Goal: Task Accomplishment & Management: Complete application form

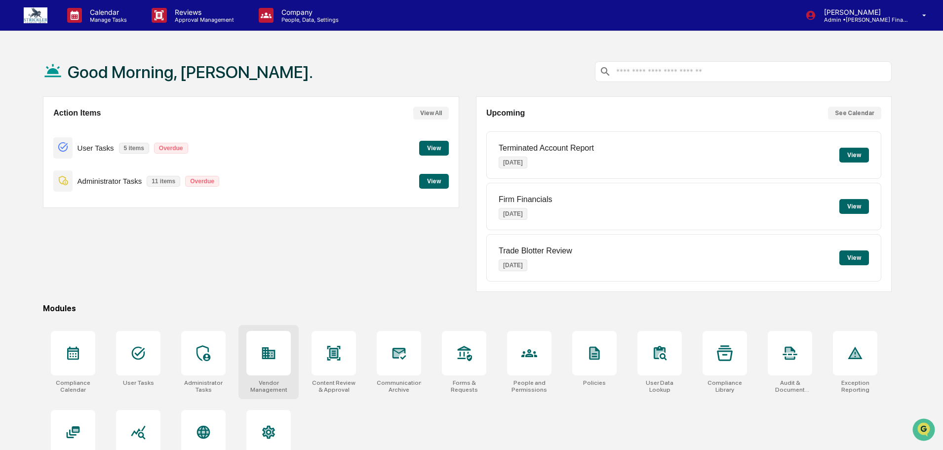
click at [271, 361] on icon at bounding box center [269, 353] width 16 height 16
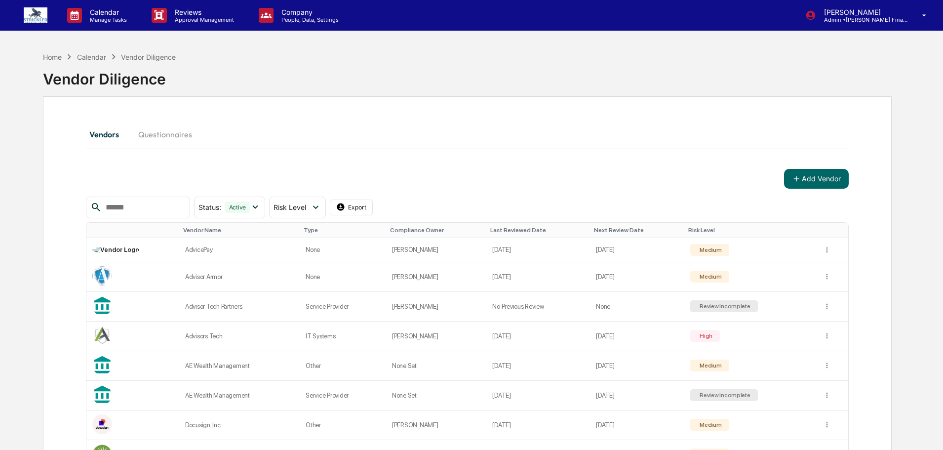
click at [150, 207] on input "text" at bounding box center [144, 207] width 84 height 13
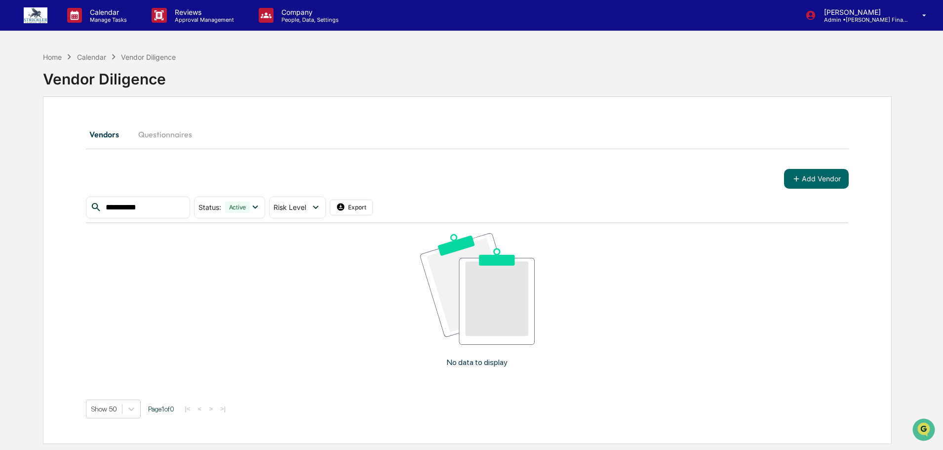
click at [110, 204] on input "**********" at bounding box center [144, 207] width 84 height 13
click at [174, 203] on input "**********" at bounding box center [144, 207] width 84 height 13
type input "**********"
click at [811, 176] on button "Add Vendor" at bounding box center [816, 179] width 65 height 20
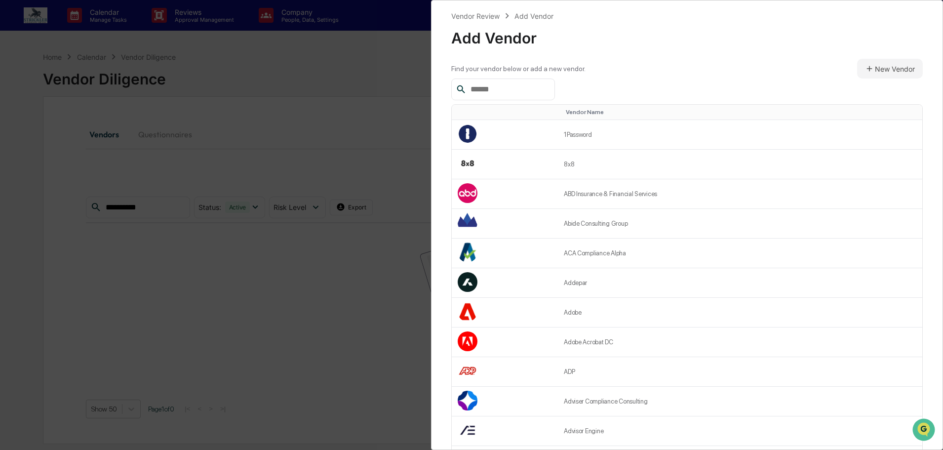
click at [499, 93] on input "text" at bounding box center [508, 89] width 84 height 13
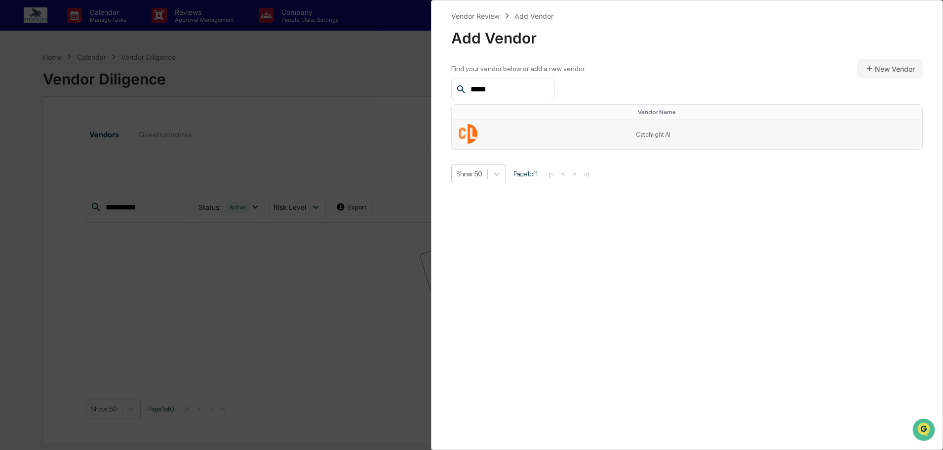
type input "*****"
click at [636, 145] on td "Catchlight AI" at bounding box center [776, 134] width 292 height 29
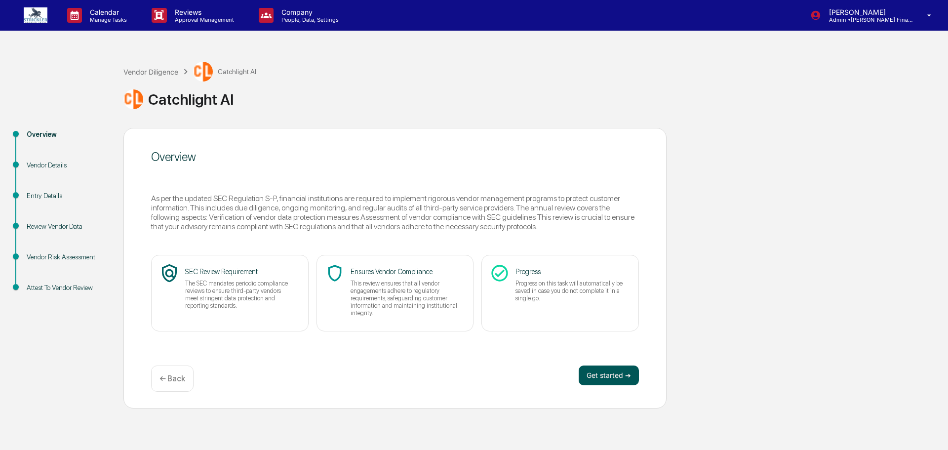
click at [605, 385] on button "Get started ➔" at bounding box center [609, 375] width 60 height 20
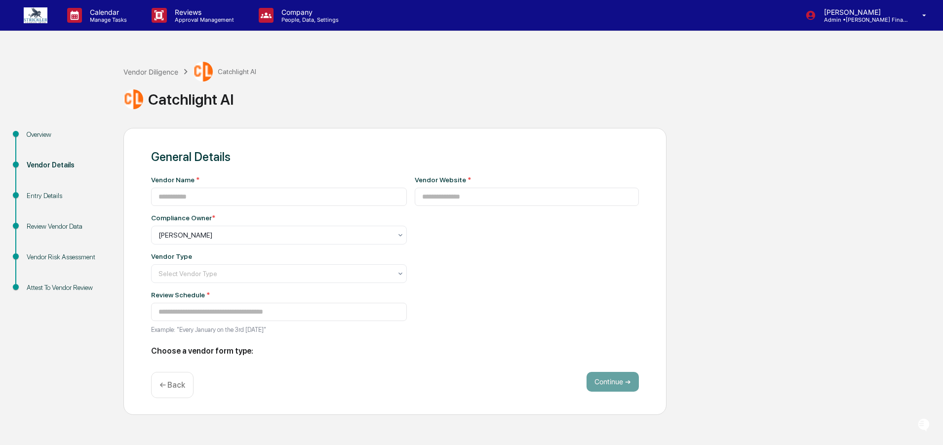
type input "**********"
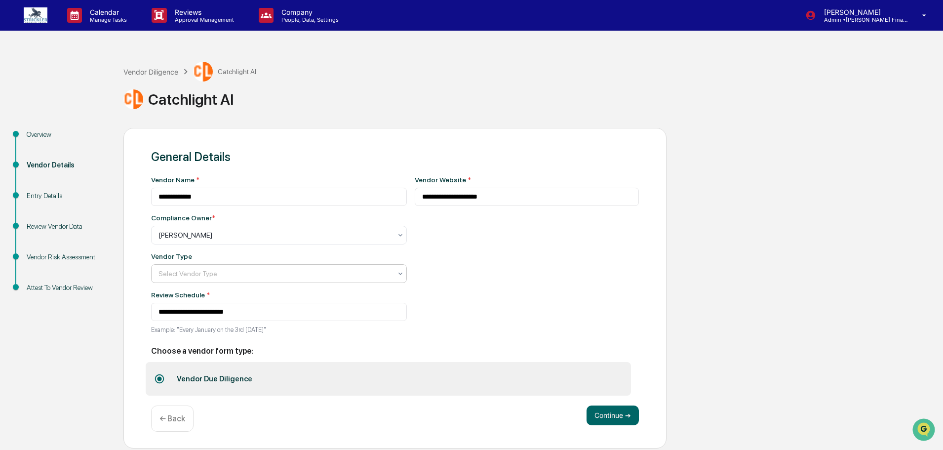
scroll to position [31, 0]
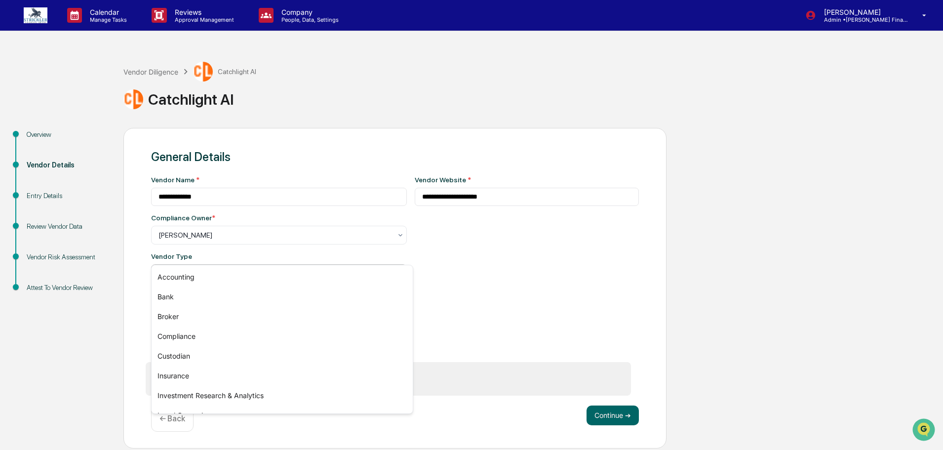
click at [306, 269] on div at bounding box center [274, 274] width 233 height 10
click at [265, 334] on div "Marketing/Sales" at bounding box center [282, 336] width 261 height 20
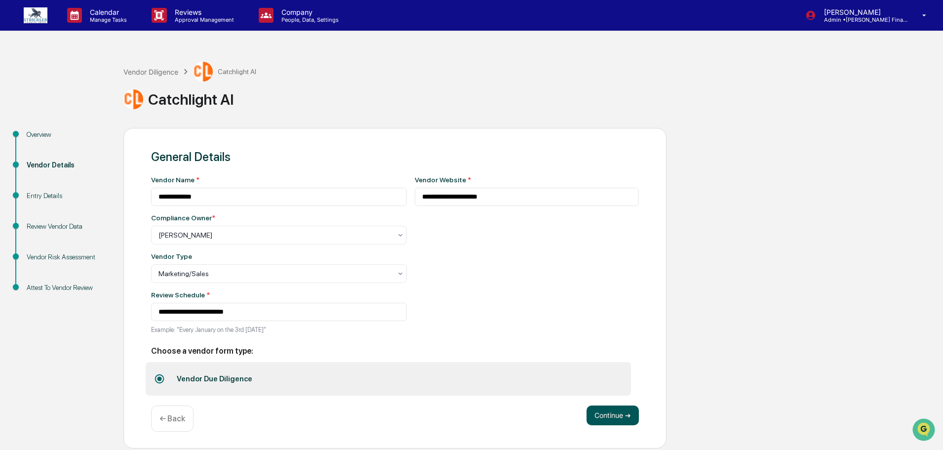
click at [611, 417] on button "Continue ➔" at bounding box center [612, 415] width 52 height 20
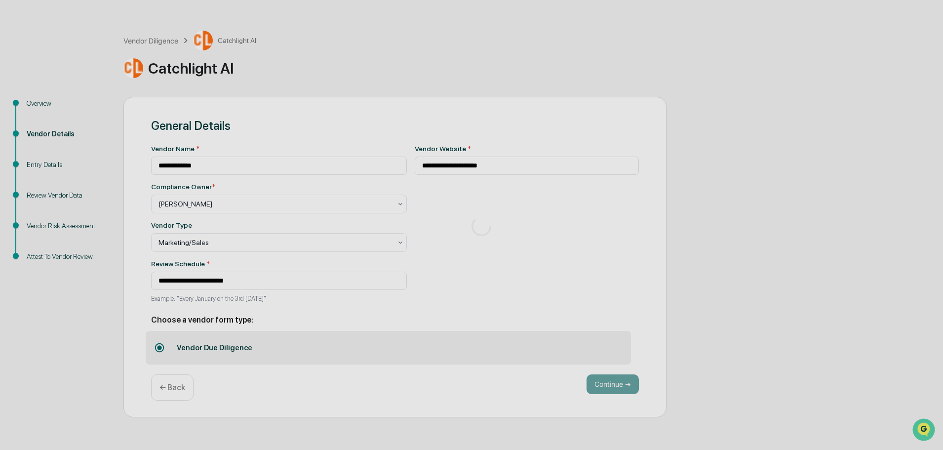
scroll to position [0, 0]
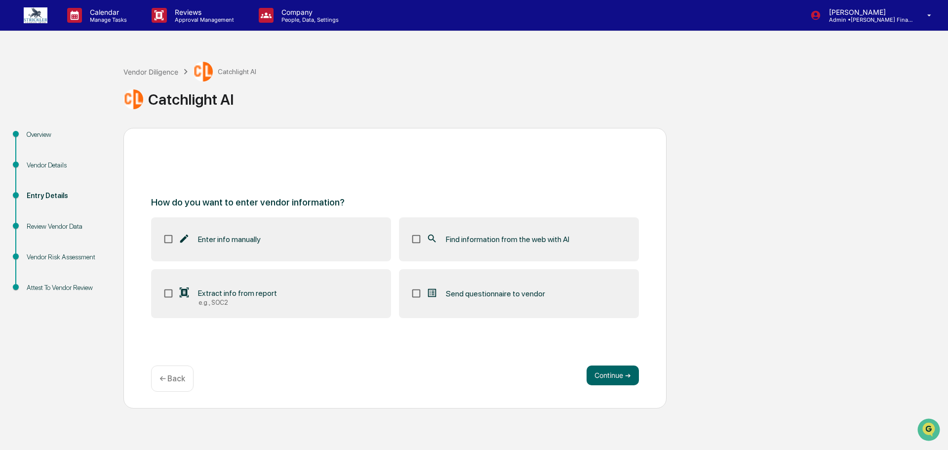
click at [492, 238] on span "Find information from the web with AI" at bounding box center [507, 238] width 123 height 9
click at [628, 374] on button "Continue ➔" at bounding box center [612, 375] width 52 height 20
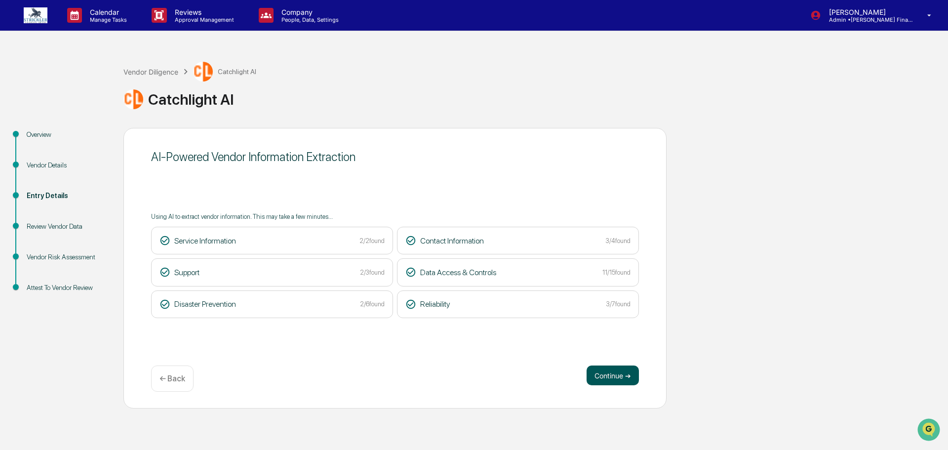
click at [601, 373] on button "Continue ➔" at bounding box center [612, 375] width 52 height 20
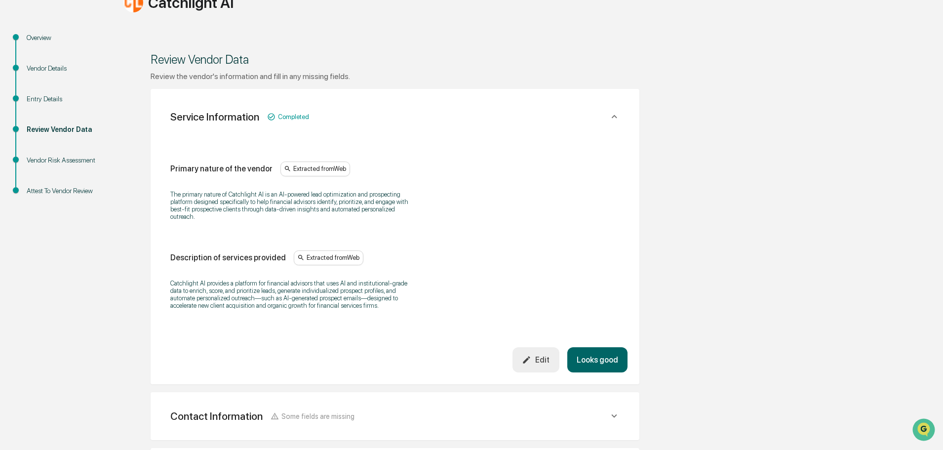
scroll to position [99, 0]
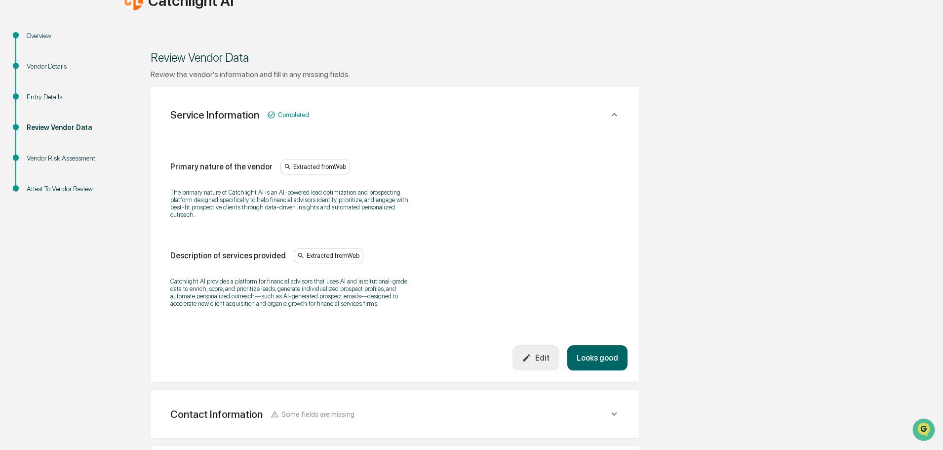
click at [591, 370] on button "Looks good" at bounding box center [597, 357] width 60 height 25
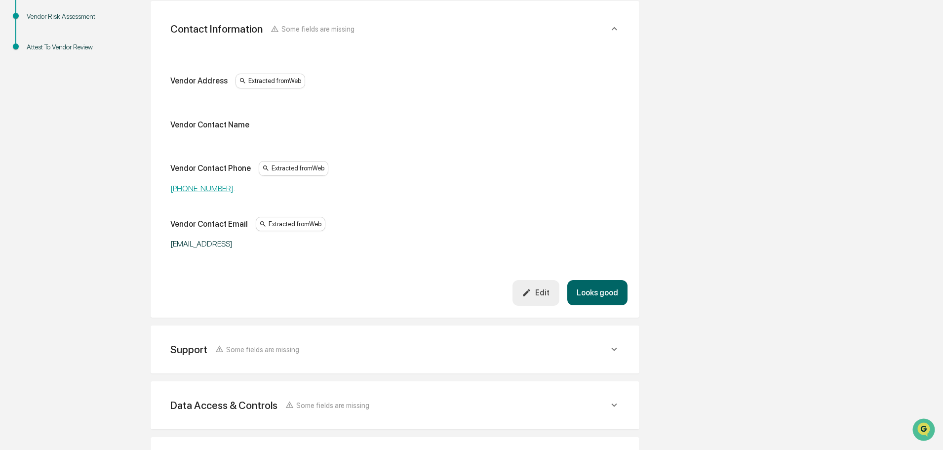
scroll to position [289, 0]
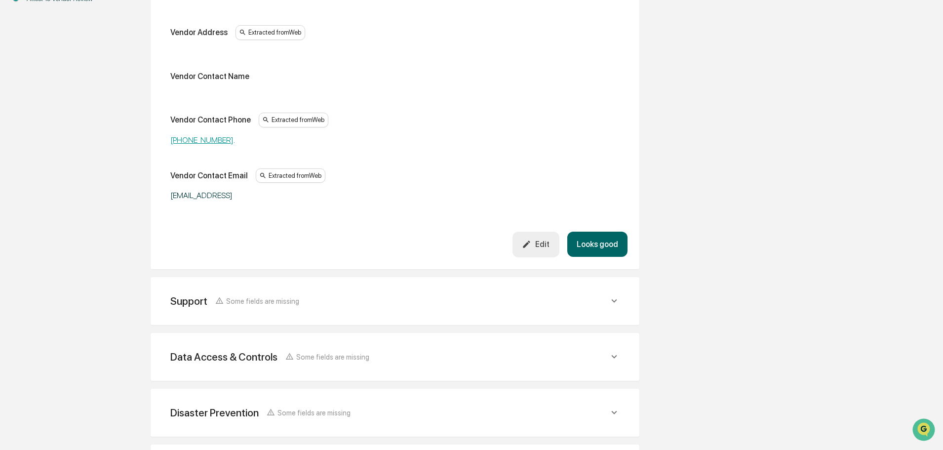
click at [589, 257] on button "Looks good" at bounding box center [597, 244] width 60 height 25
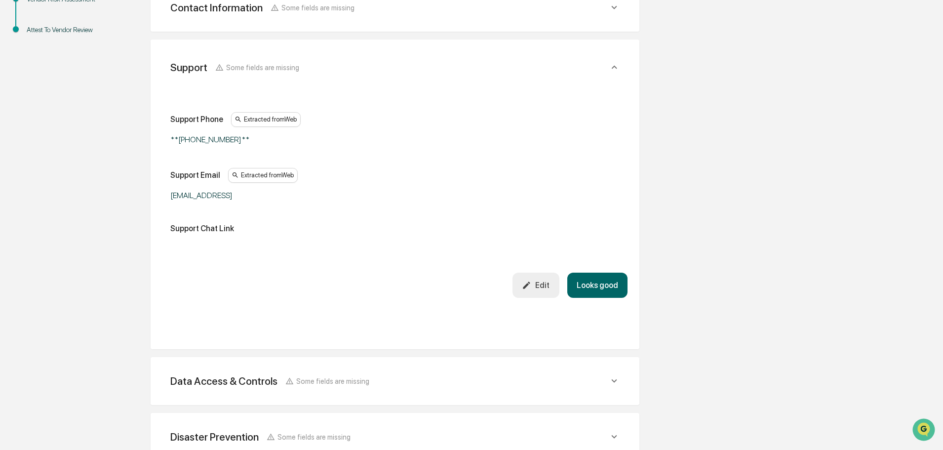
scroll to position [257, 0]
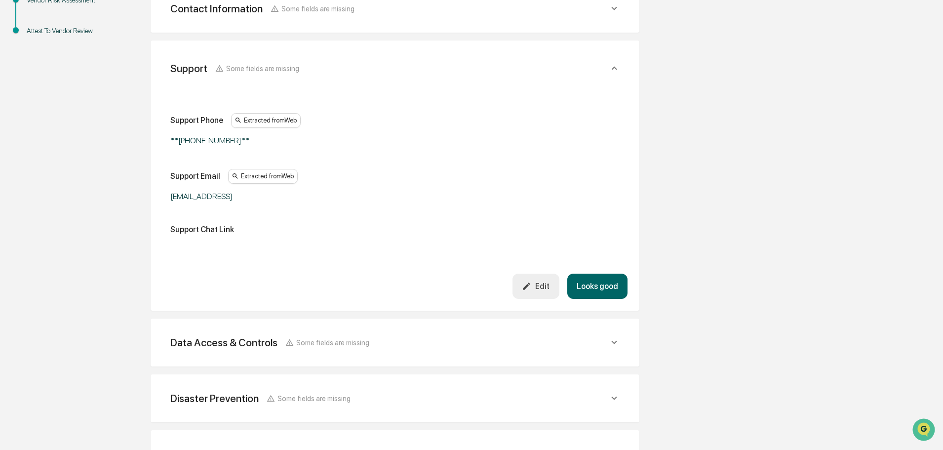
click at [599, 299] on button "Looks good" at bounding box center [597, 285] width 60 height 25
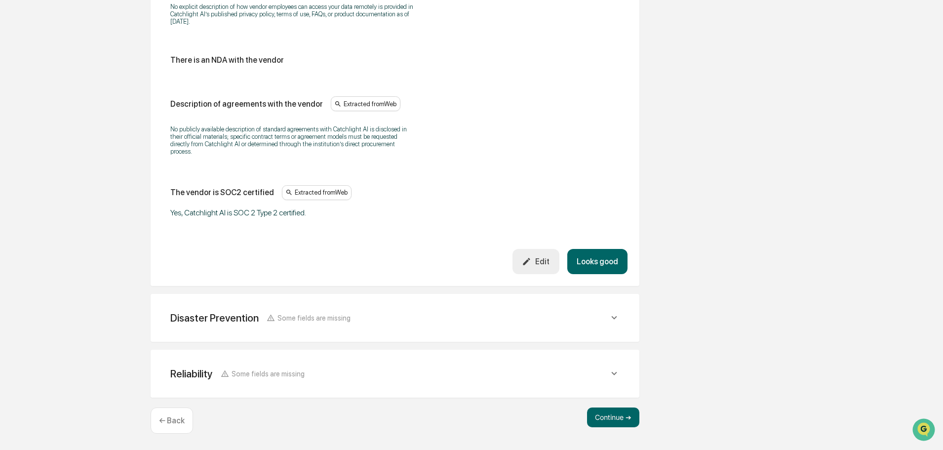
scroll to position [1409, 0]
click at [576, 249] on button "Looks good" at bounding box center [597, 261] width 60 height 25
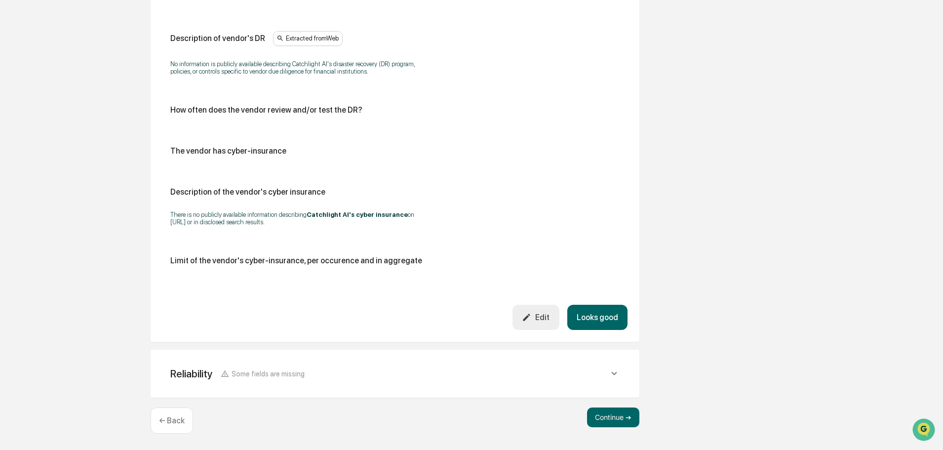
scroll to position [635, 0]
click at [583, 305] on button "Looks good" at bounding box center [597, 317] width 60 height 25
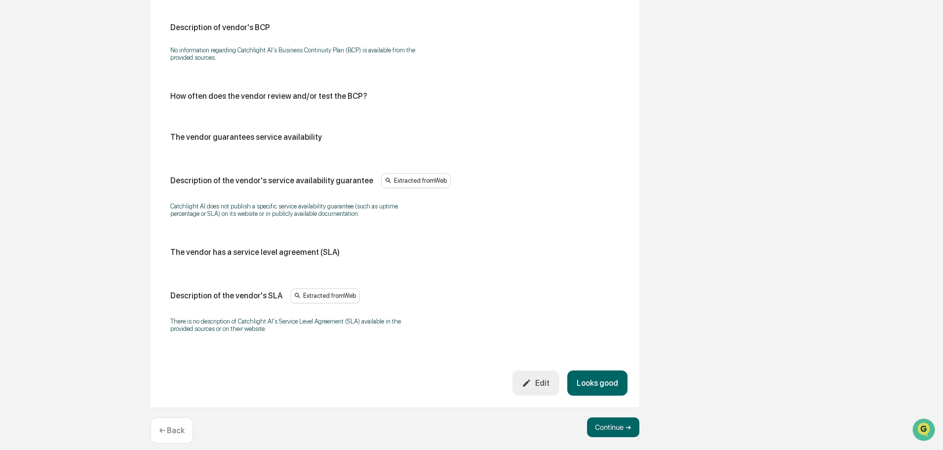
scroll to position [720, 0]
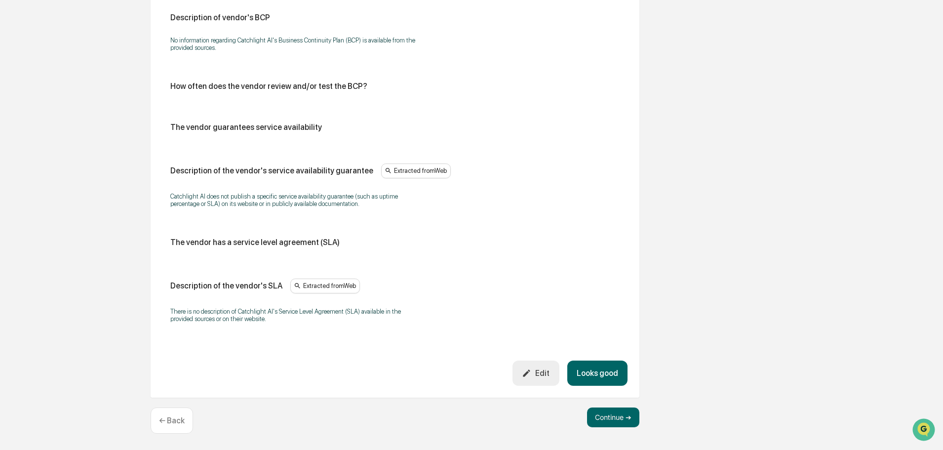
click at [584, 361] on button "Looks good" at bounding box center [597, 372] width 60 height 25
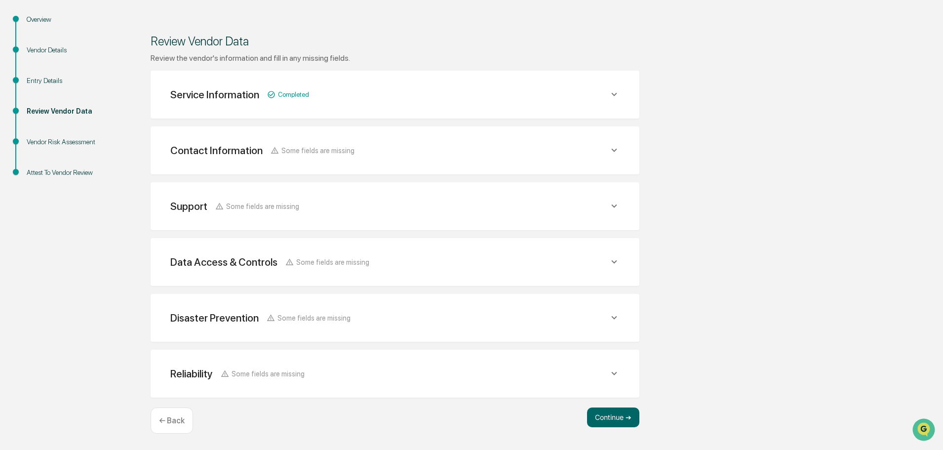
scroll to position [189, 0]
click at [609, 413] on button "Continue ➔" at bounding box center [613, 417] width 52 height 20
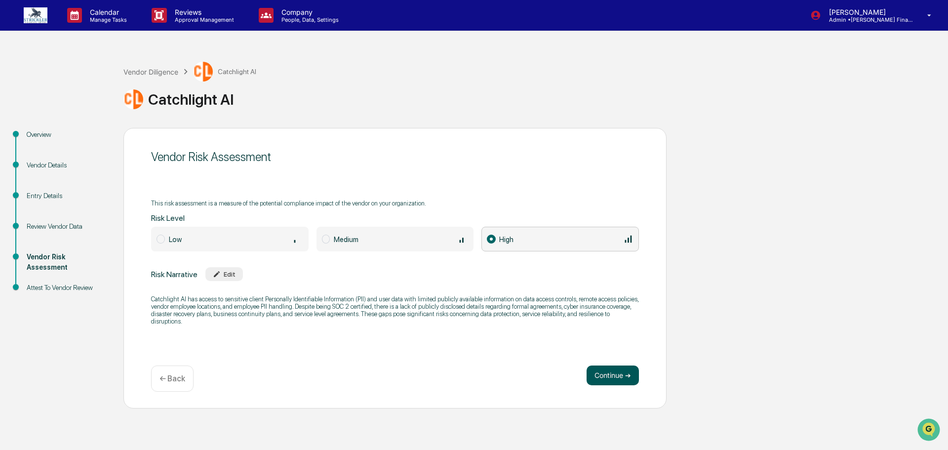
click at [602, 378] on button "Continue ➔" at bounding box center [612, 375] width 52 height 20
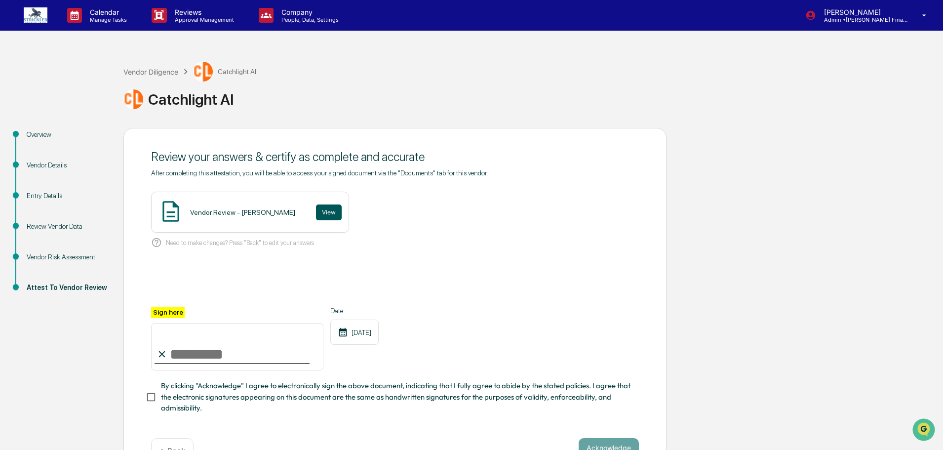
click at [316, 215] on button "View" at bounding box center [329, 212] width 26 height 16
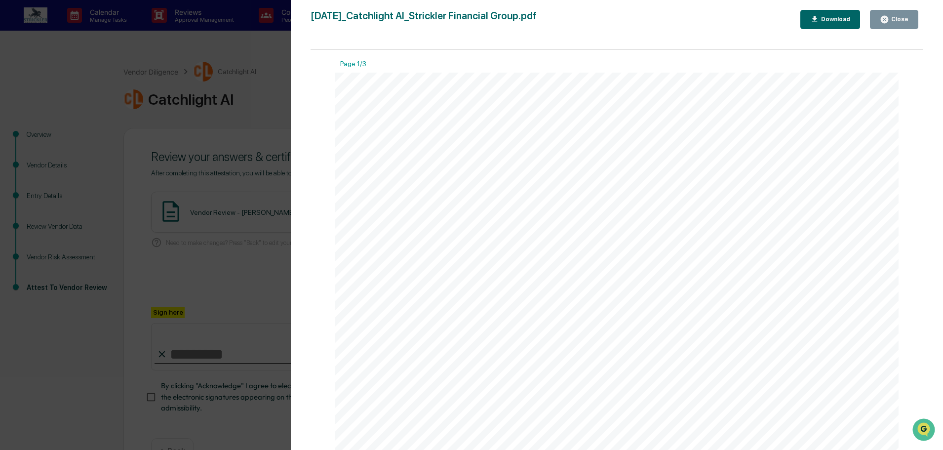
click at [887, 21] on icon "button" at bounding box center [884, 19] width 7 height 7
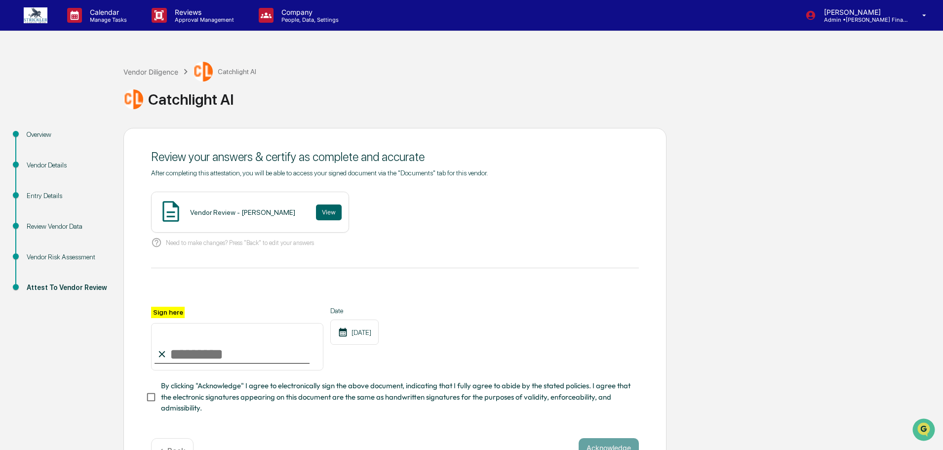
click at [249, 363] on input "Sign here" at bounding box center [237, 346] width 172 height 47
type input "**********"
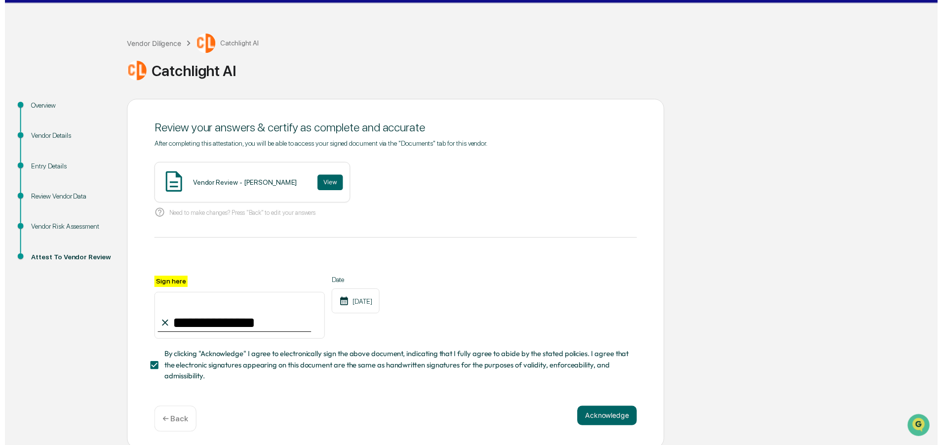
scroll to position [54, 0]
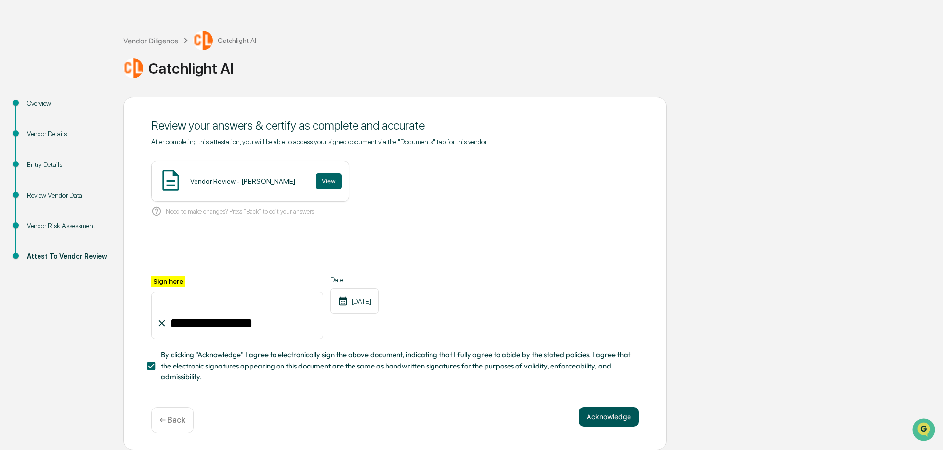
click at [603, 413] on button "Acknowledge" at bounding box center [609, 417] width 60 height 20
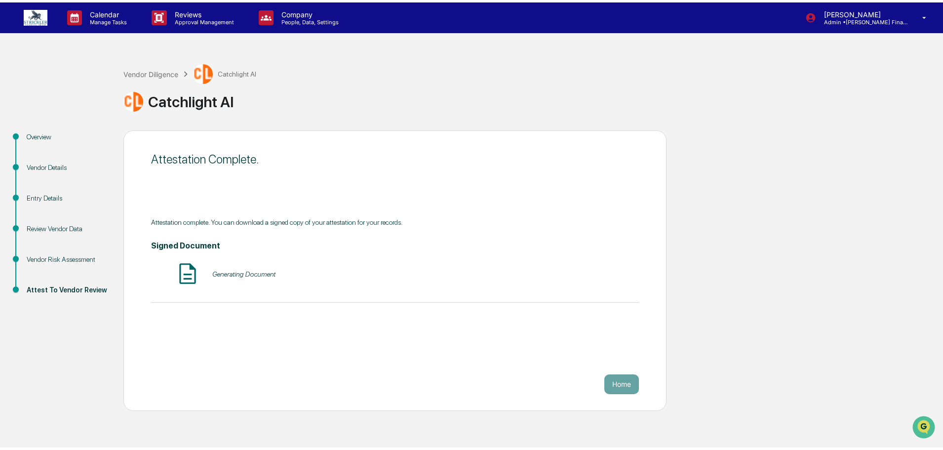
scroll to position [0, 0]
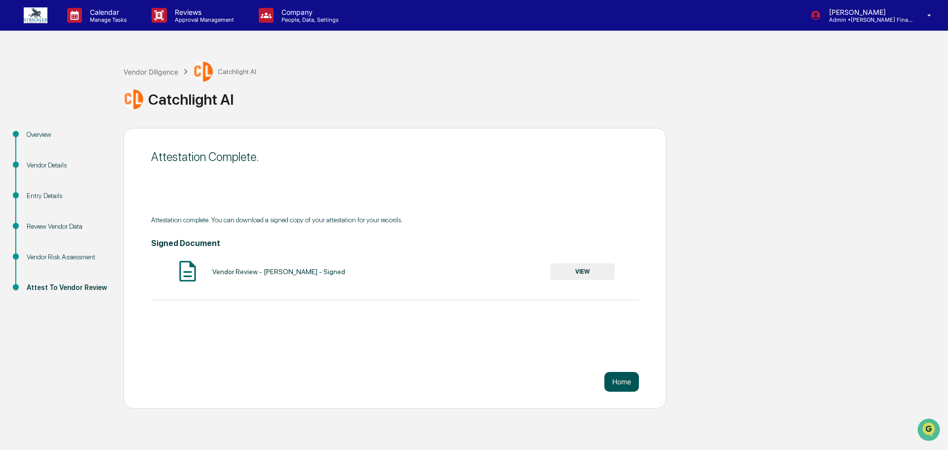
click at [623, 379] on button "Home" at bounding box center [621, 382] width 35 height 20
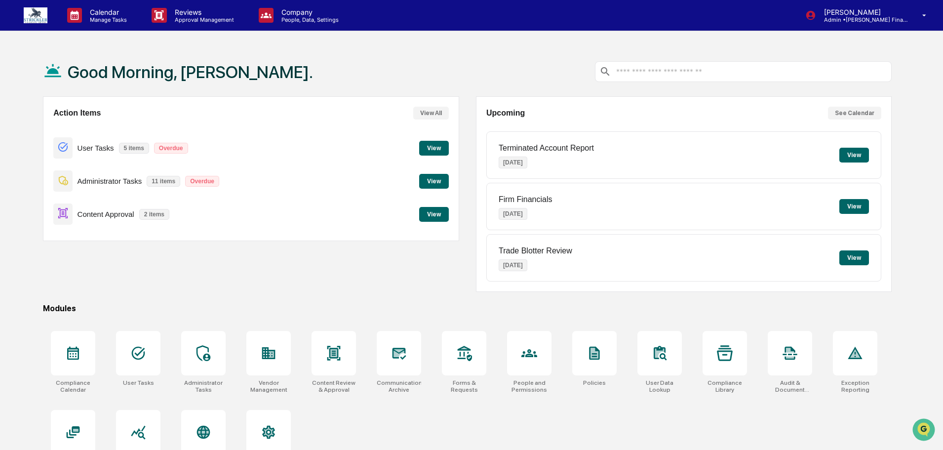
click at [435, 213] on button "View" at bounding box center [434, 214] width 30 height 15
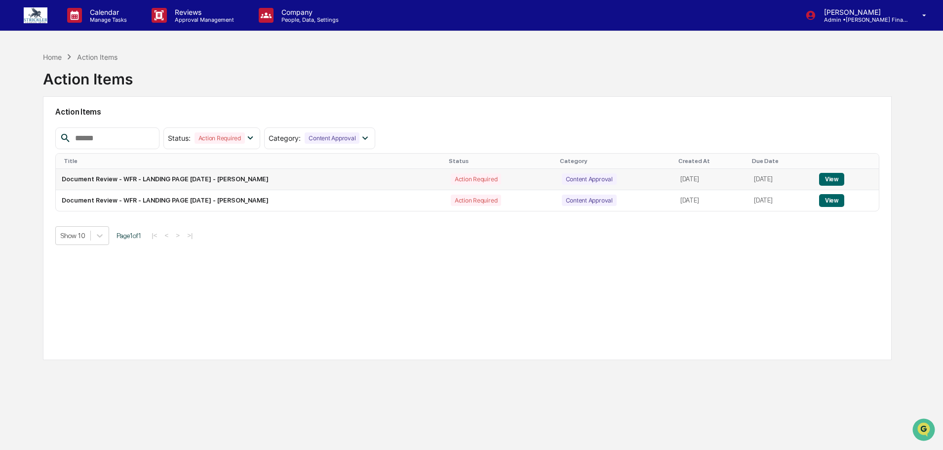
click at [832, 181] on button "View" at bounding box center [831, 179] width 25 height 13
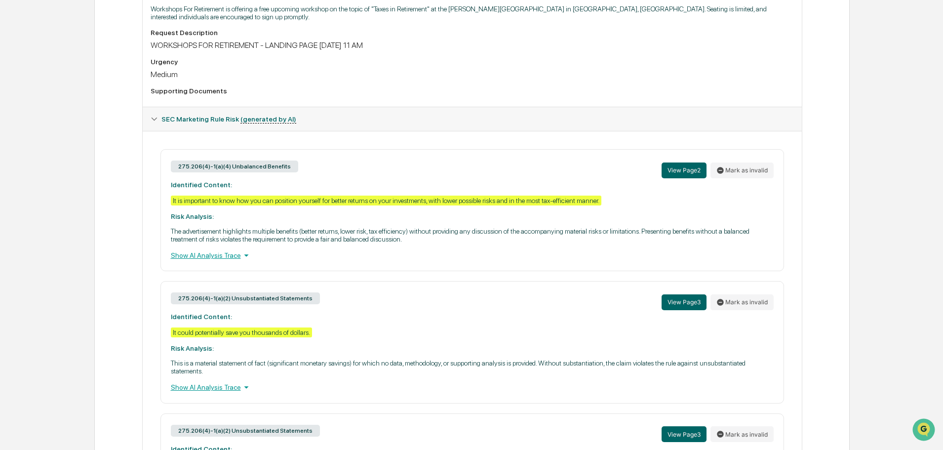
scroll to position [296, 0]
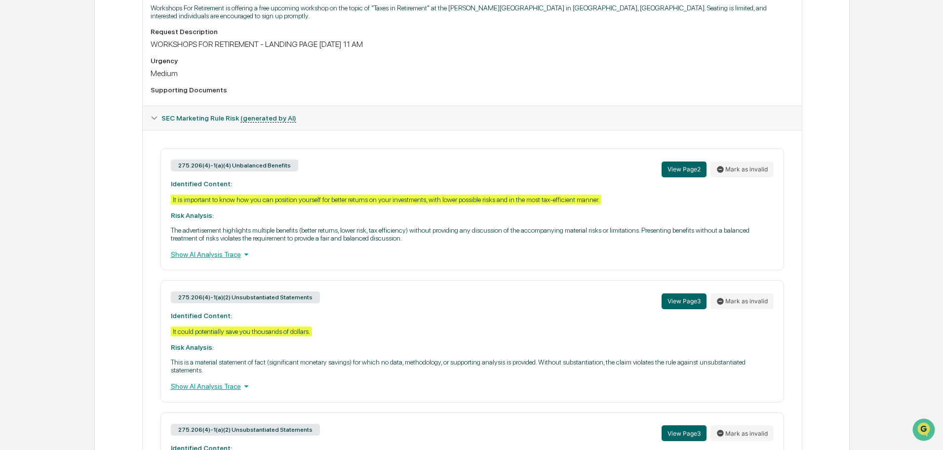
click at [212, 260] on div "Show AI Analysis Trace" at bounding box center [472, 254] width 603 height 11
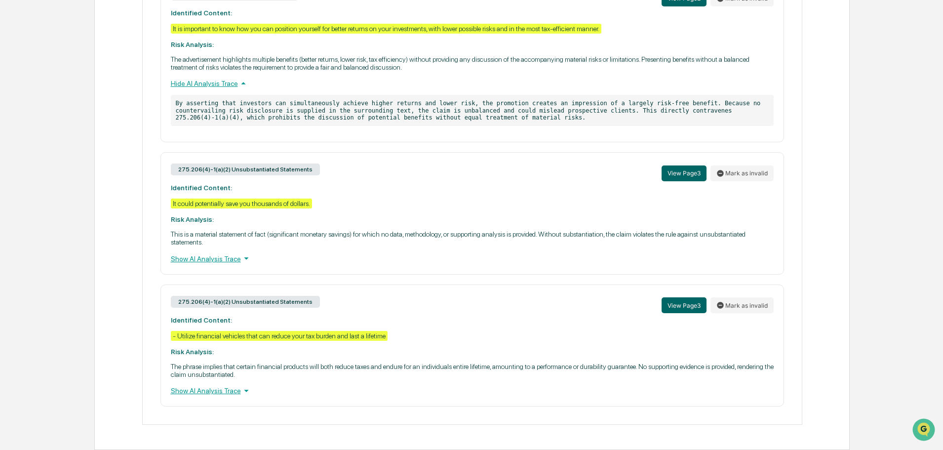
scroll to position [480, 0]
click at [223, 255] on div "Show AI Analysis Trace" at bounding box center [472, 258] width 603 height 11
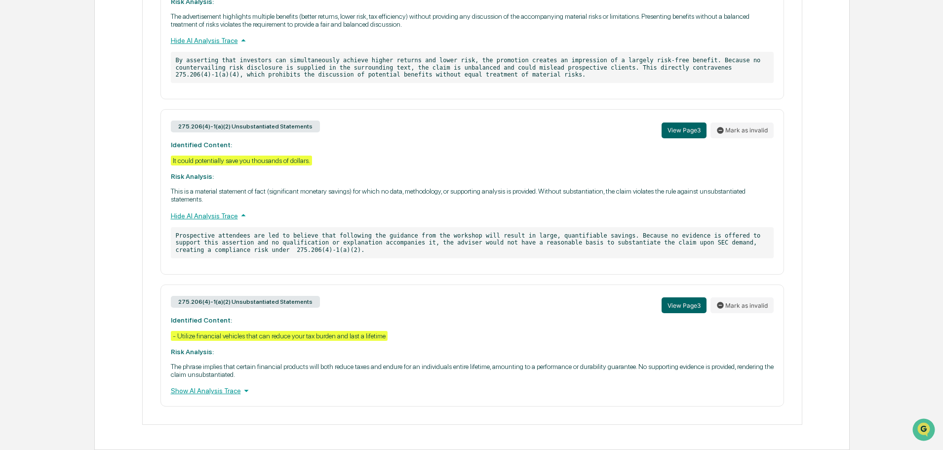
scroll to position [523, 0]
click at [212, 393] on div "Show AI Analysis Trace" at bounding box center [472, 390] width 603 height 11
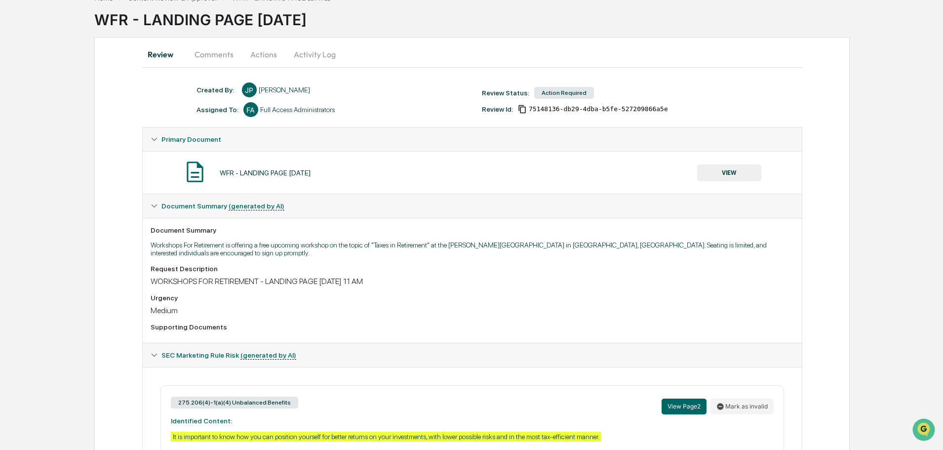
scroll to position [16, 0]
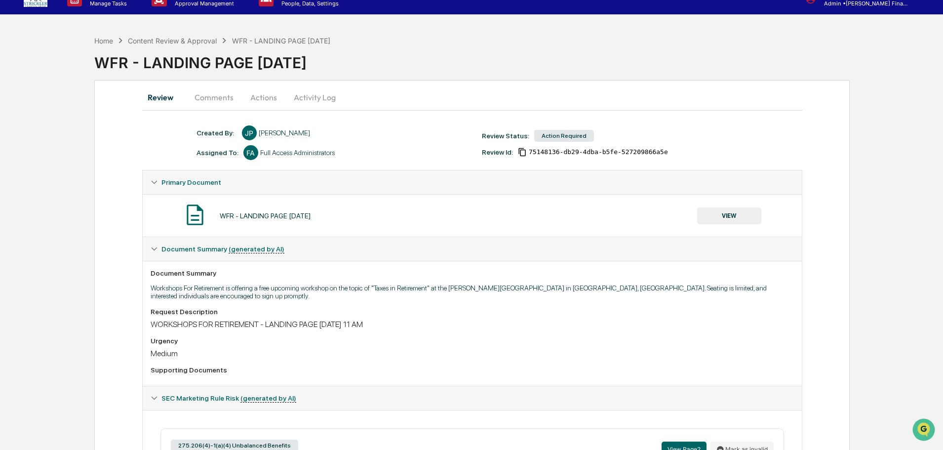
click at [729, 222] on button "VIEW" at bounding box center [729, 215] width 64 height 17
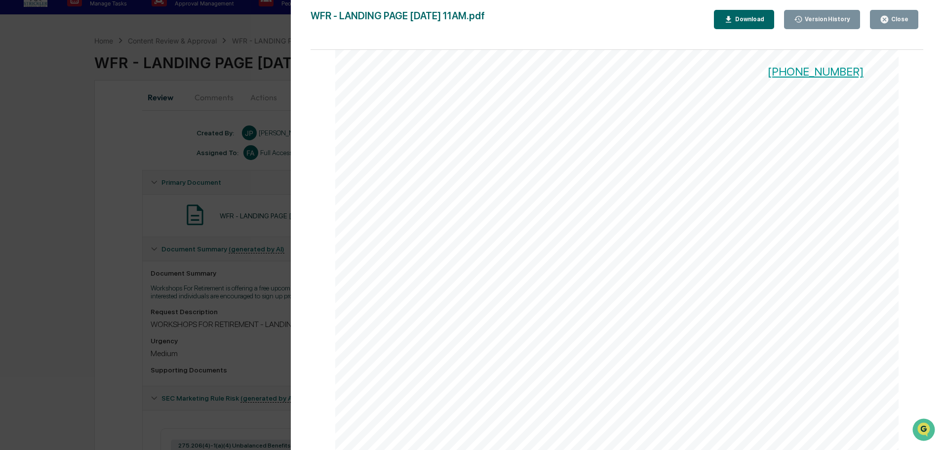
scroll to position [0, 0]
click at [894, 23] on div "Close" at bounding box center [898, 19] width 19 height 7
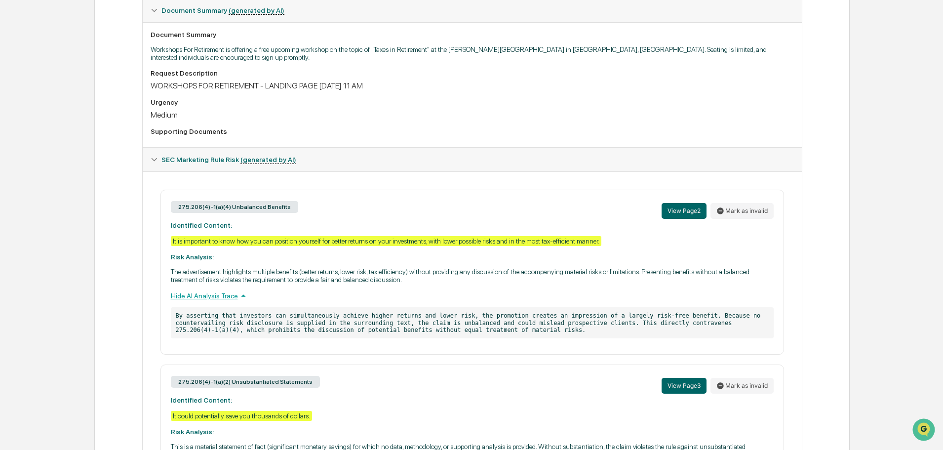
scroll to position [312, 0]
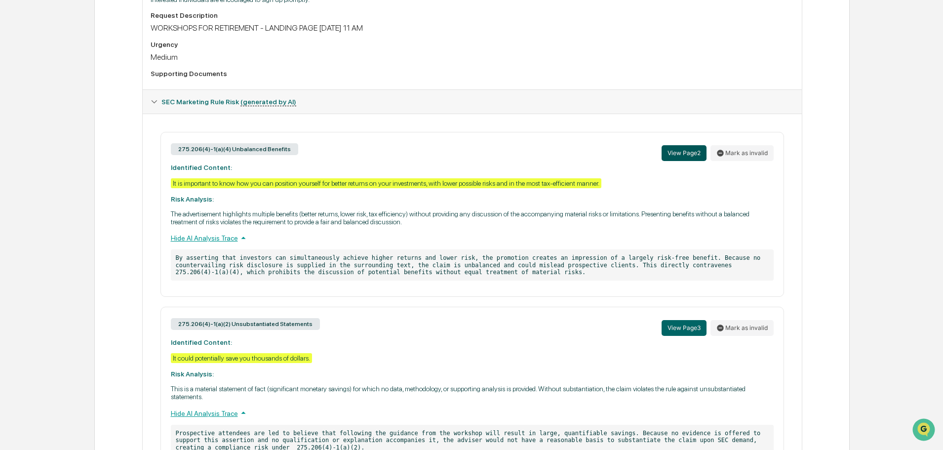
click at [681, 161] on button "View Page 2" at bounding box center [683, 153] width 45 height 16
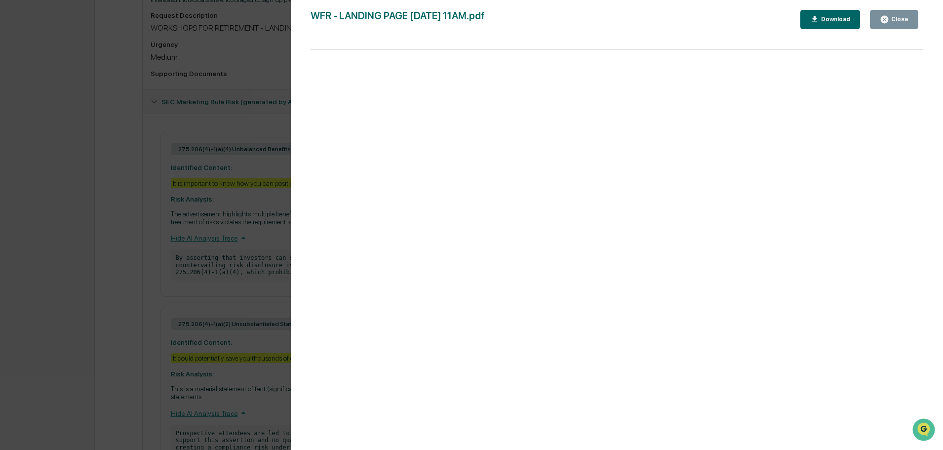
click at [886, 27] on button "Close" at bounding box center [894, 19] width 48 height 19
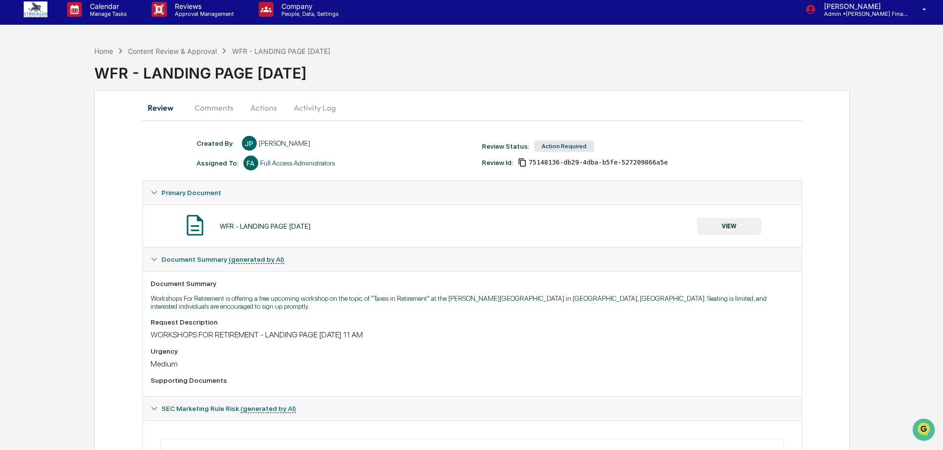
scroll to position [0, 0]
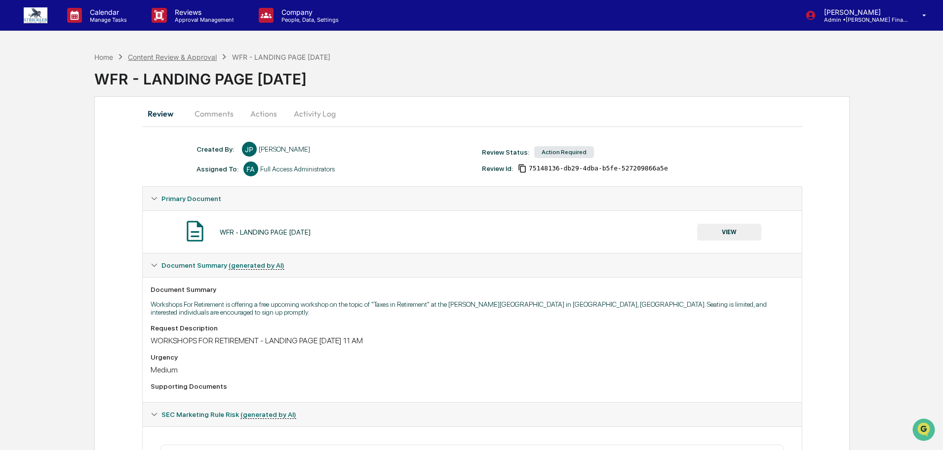
click at [163, 58] on div "Content Review & Approval" at bounding box center [172, 57] width 89 height 8
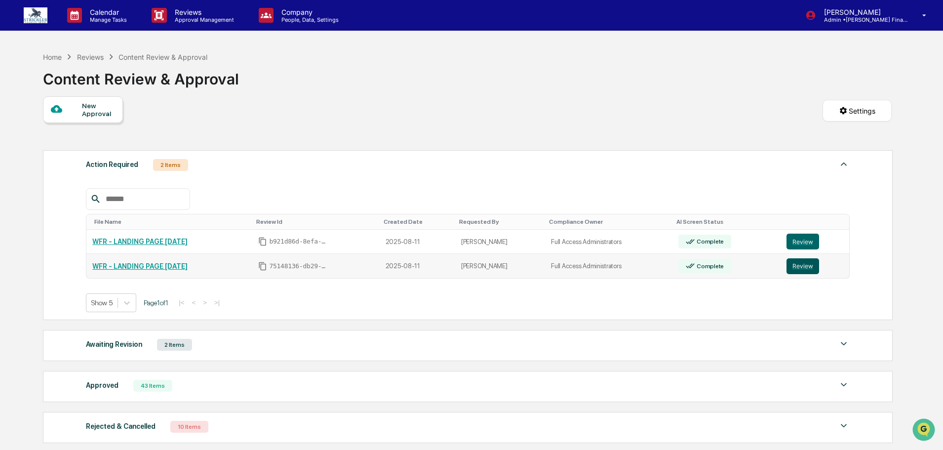
click at [798, 271] on button "Review" at bounding box center [802, 266] width 33 height 16
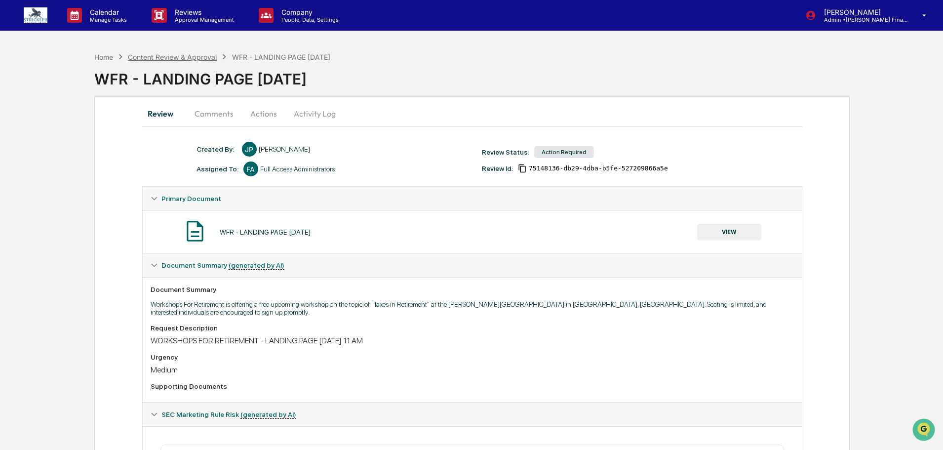
click at [168, 56] on div "Content Review & Approval" at bounding box center [172, 57] width 89 height 8
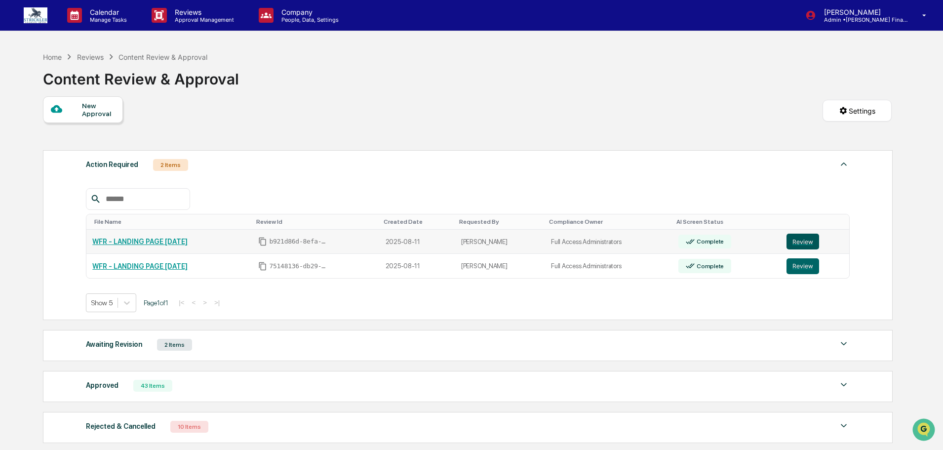
click at [793, 245] on button "Review" at bounding box center [802, 241] width 33 height 16
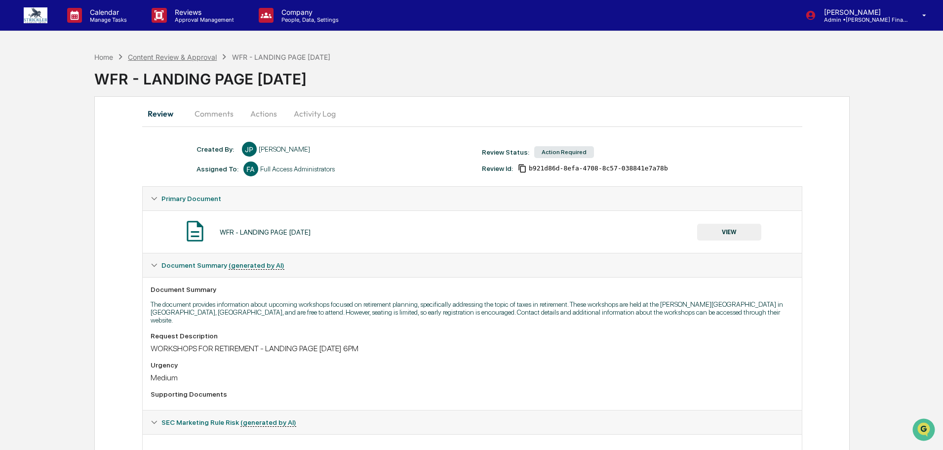
click at [158, 58] on div "Content Review & Approval" at bounding box center [172, 57] width 89 height 8
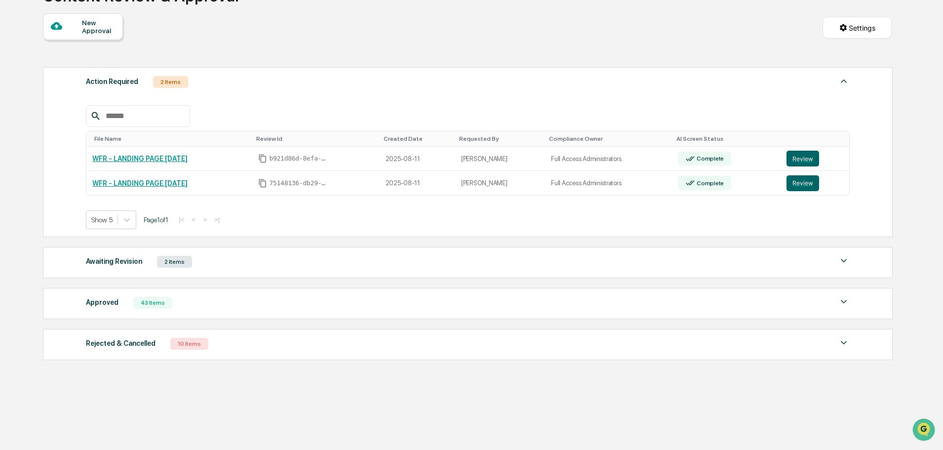
scroll to position [88, 0]
click at [794, 154] on button "Review" at bounding box center [802, 159] width 33 height 16
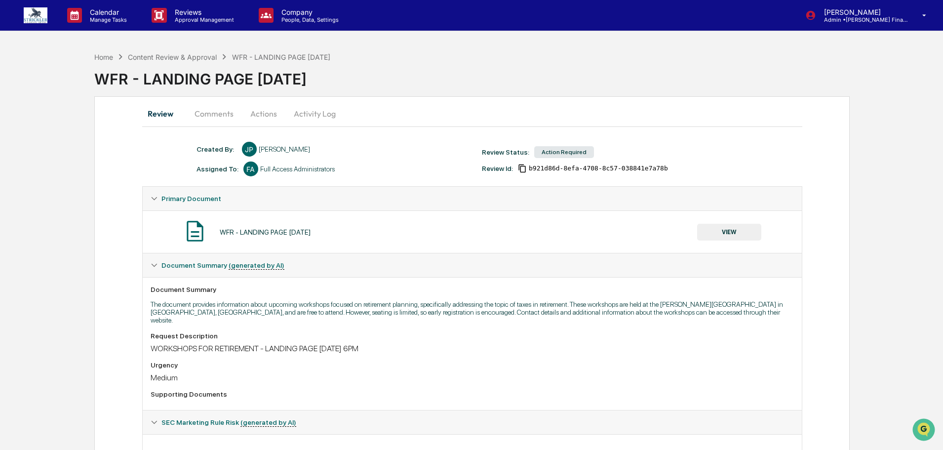
click at [209, 114] on button "Comments" at bounding box center [214, 114] width 55 height 24
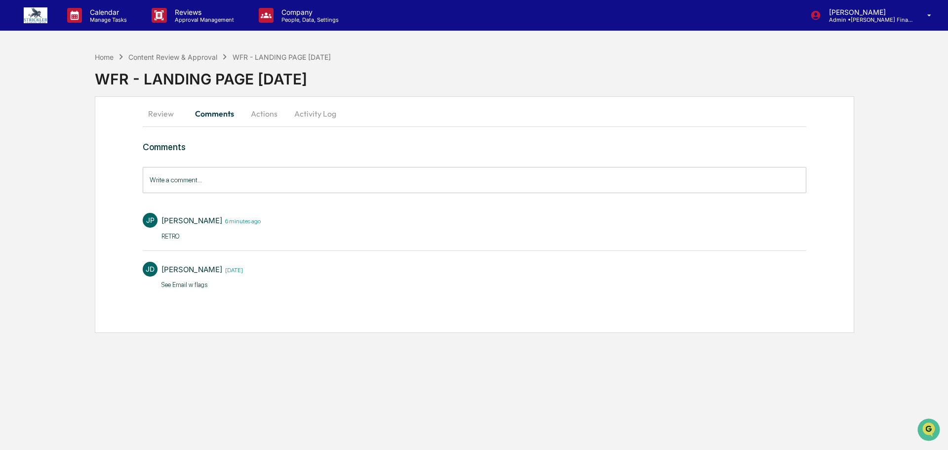
click at [164, 116] on button "Review" at bounding box center [165, 114] width 44 height 24
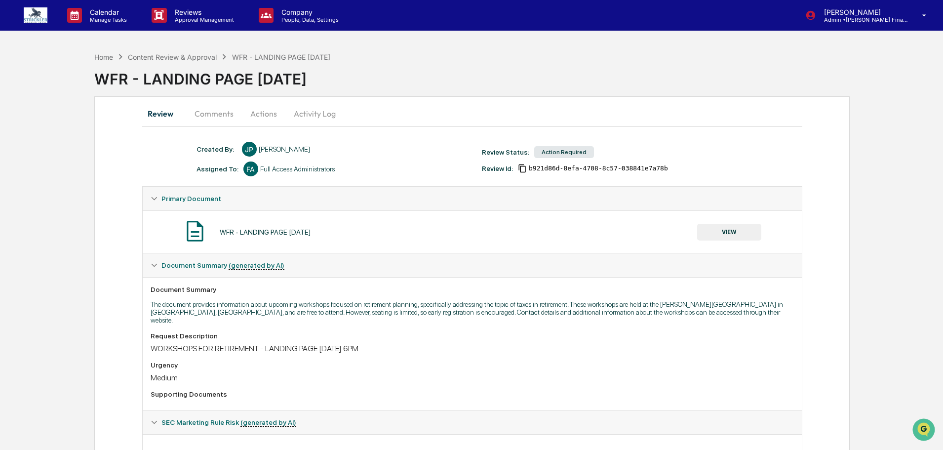
click at [267, 112] on button "Actions" at bounding box center [263, 114] width 44 height 24
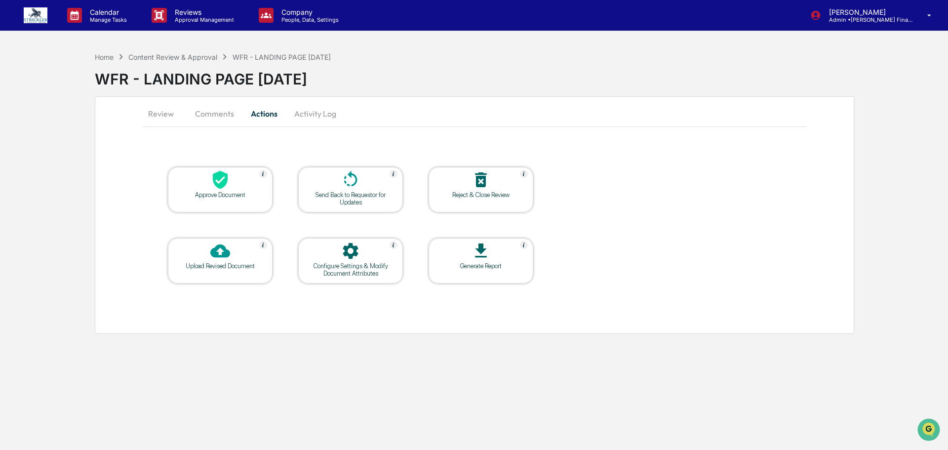
click at [236, 190] on div at bounding box center [220, 180] width 99 height 21
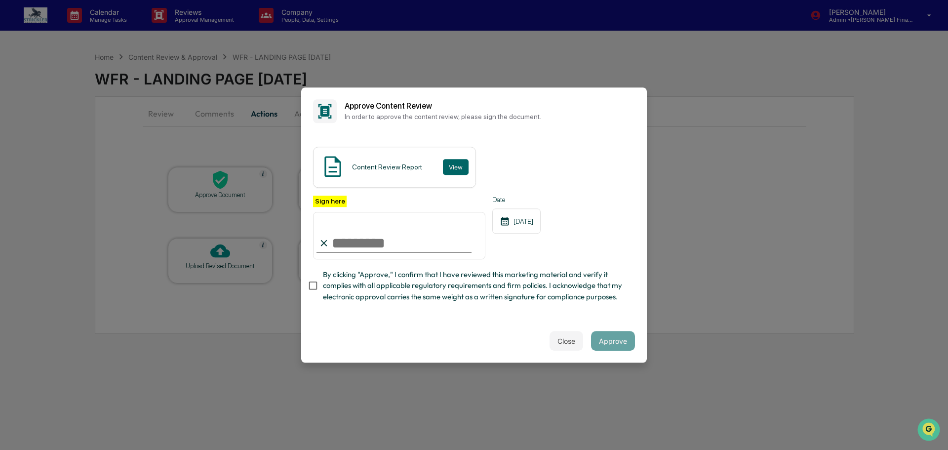
click at [355, 225] on input "Sign here" at bounding box center [399, 235] width 172 height 47
type input "**********"
click at [617, 349] on button "Approve" at bounding box center [613, 341] width 44 height 20
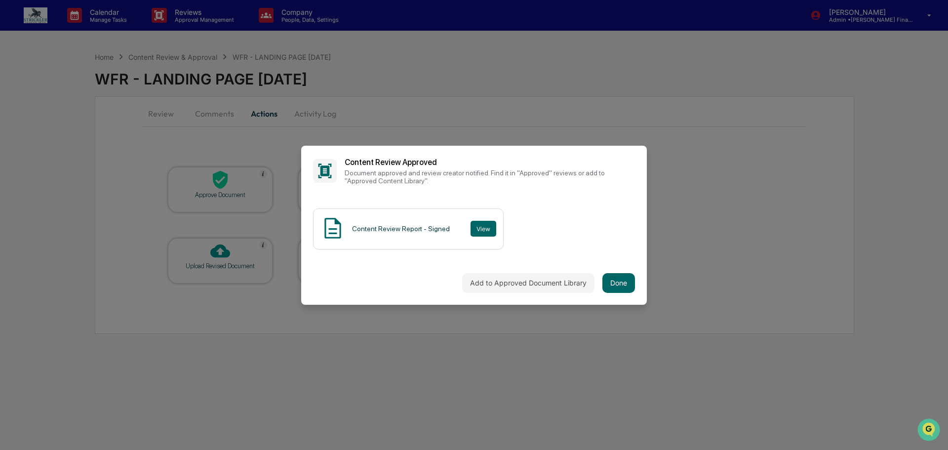
click at [547, 294] on div "Add to Approved Document Library Done" at bounding box center [474, 282] width 346 height 43
click at [544, 291] on button "Add to Approved Document Library" at bounding box center [528, 283] width 132 height 20
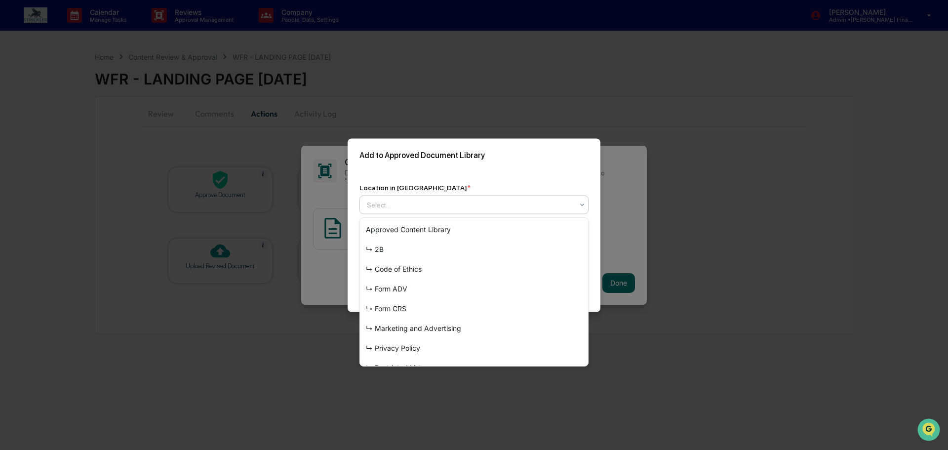
click at [484, 207] on div at bounding box center [470, 204] width 206 height 10
click at [471, 328] on div "↳ Marketing and Advertising" at bounding box center [474, 328] width 228 height 20
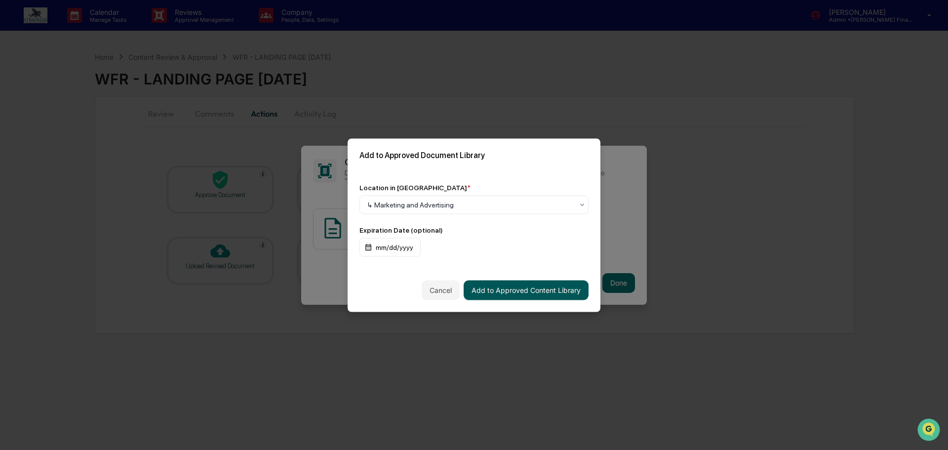
click at [471, 291] on button "Add to Approved Content Library" at bounding box center [525, 290] width 125 height 20
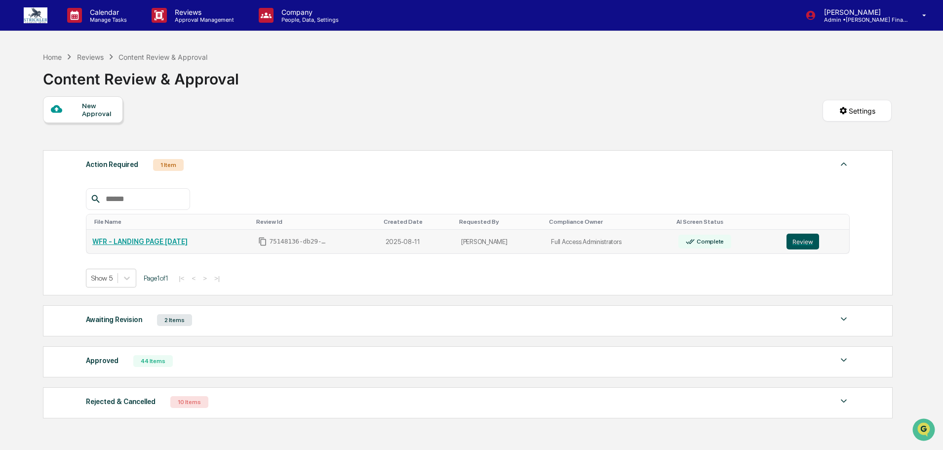
click at [798, 244] on button "Review" at bounding box center [802, 241] width 33 height 16
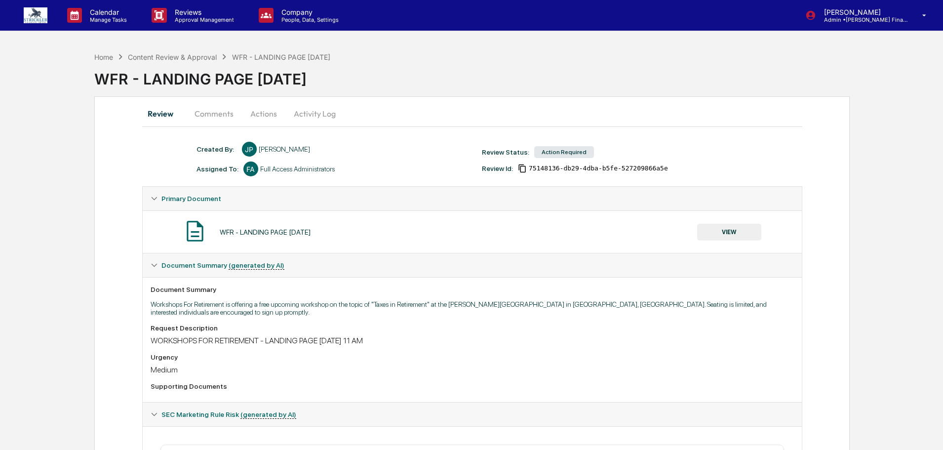
click at [265, 111] on button "Actions" at bounding box center [263, 114] width 44 height 24
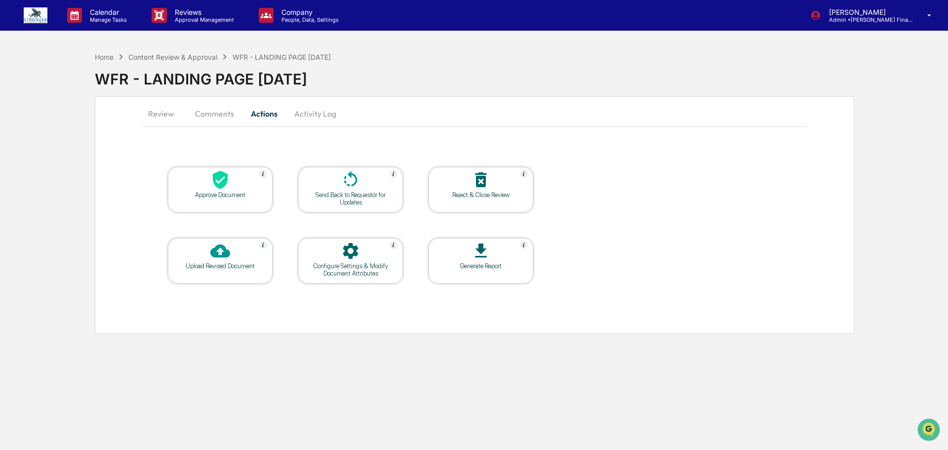
click at [223, 187] on icon at bounding box center [220, 180] width 15 height 18
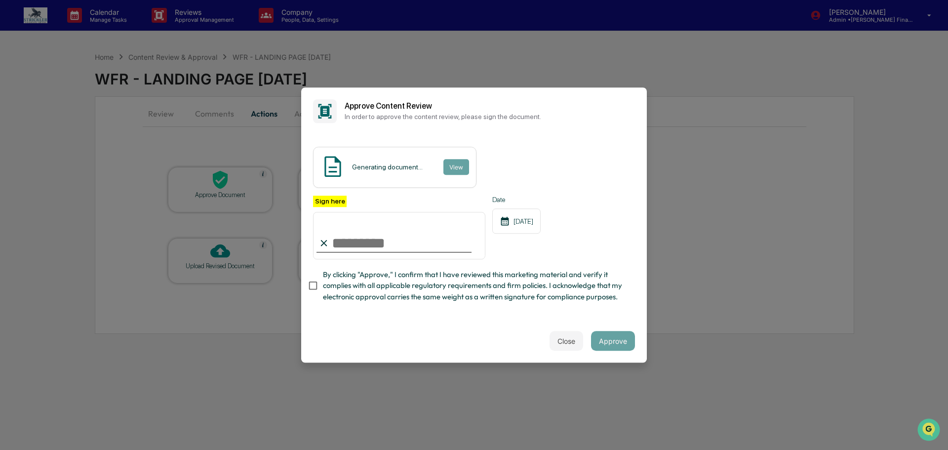
click at [377, 239] on input "Sign here" at bounding box center [399, 235] width 172 height 47
type input "**********"
click at [614, 350] on button "Approve" at bounding box center [613, 341] width 44 height 20
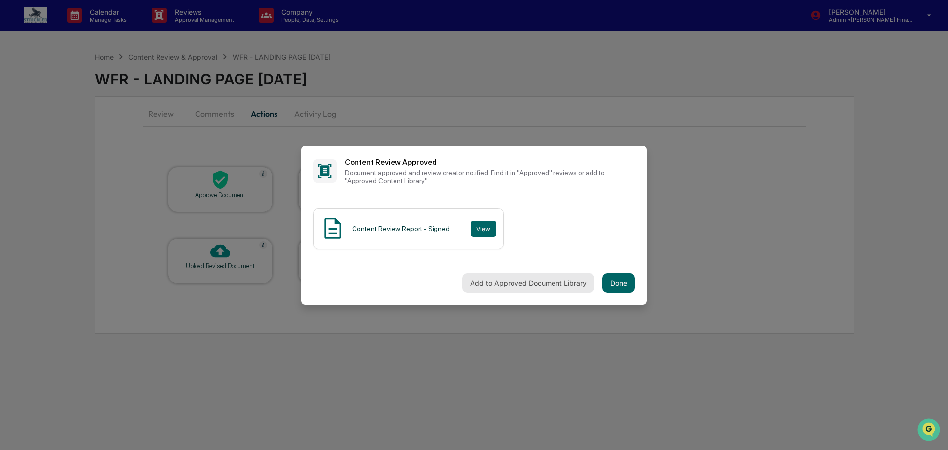
click at [552, 282] on button "Add to Approved Document Library" at bounding box center [528, 283] width 132 height 20
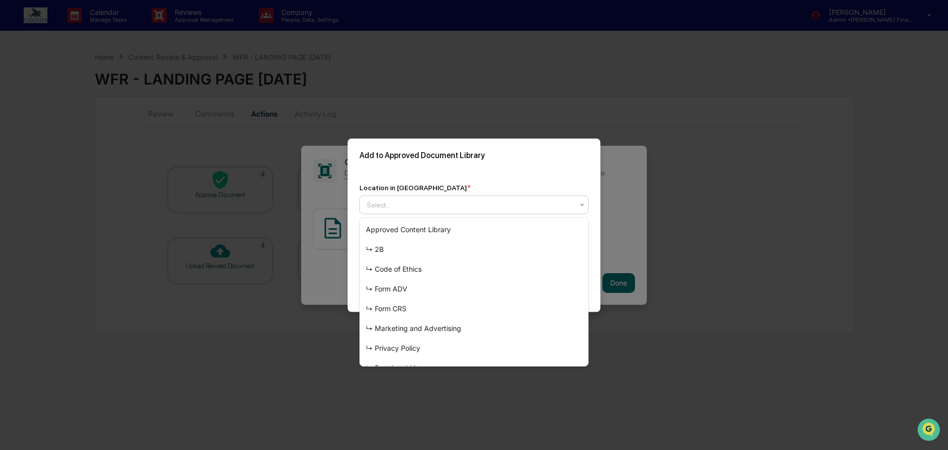
click at [443, 208] on div at bounding box center [470, 204] width 206 height 10
click at [437, 323] on div "↳ Marketing and Advertising" at bounding box center [474, 328] width 228 height 20
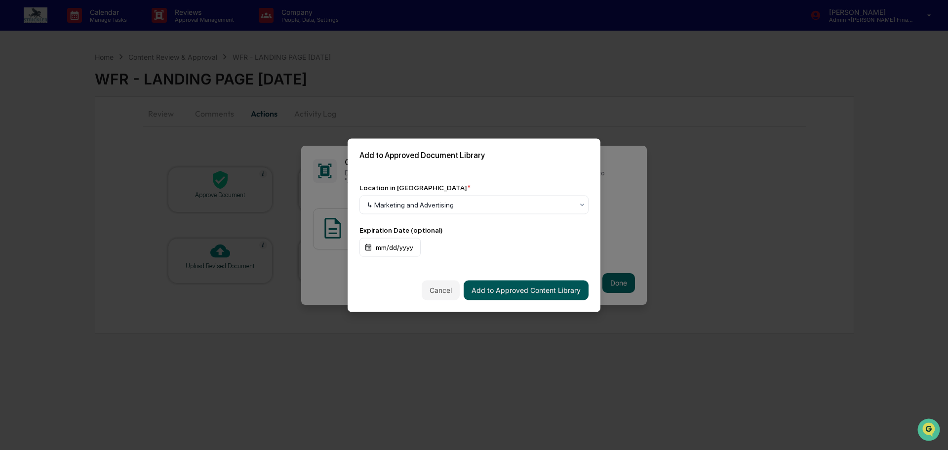
click at [541, 287] on button "Add to Approved Content Library" at bounding box center [525, 290] width 125 height 20
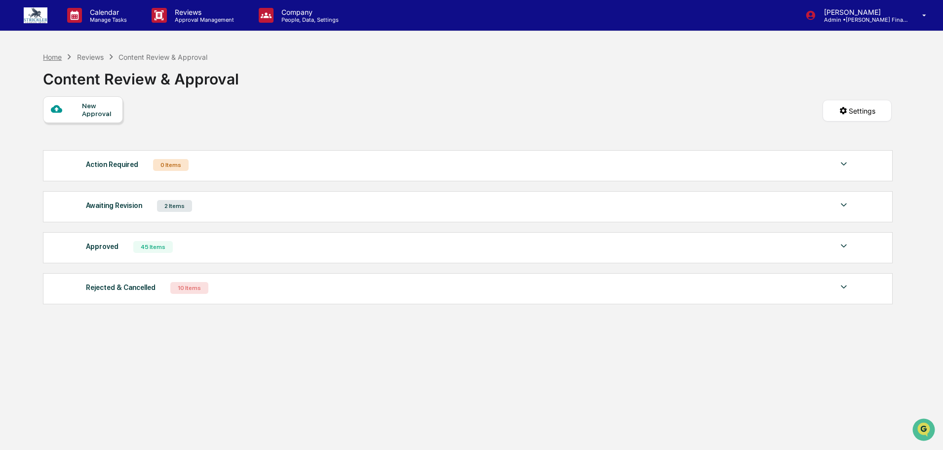
click at [53, 57] on div "Home" at bounding box center [52, 57] width 19 height 8
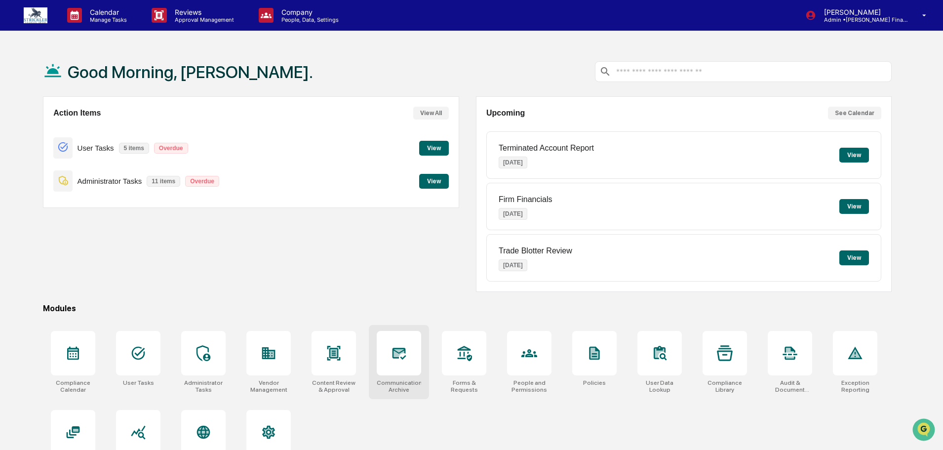
click at [400, 366] on div at bounding box center [399, 353] width 44 height 44
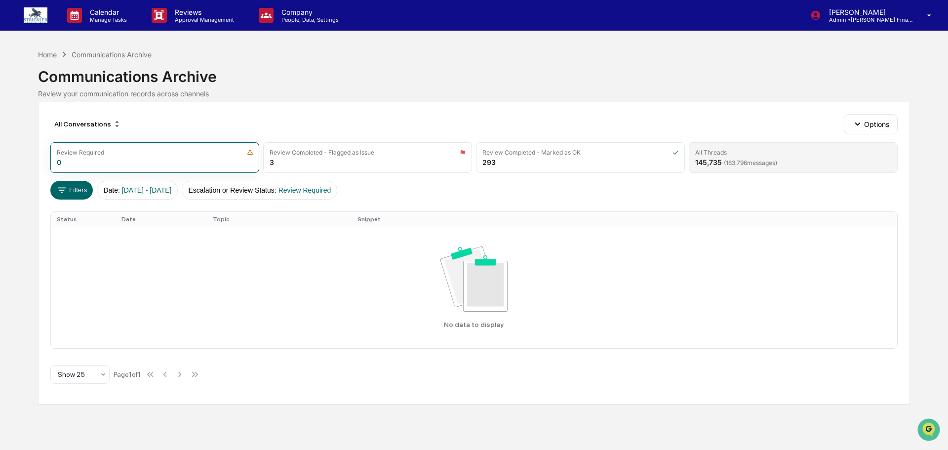
click at [703, 166] on div "145,735 ( 163,796 messages)" at bounding box center [736, 162] width 82 height 8
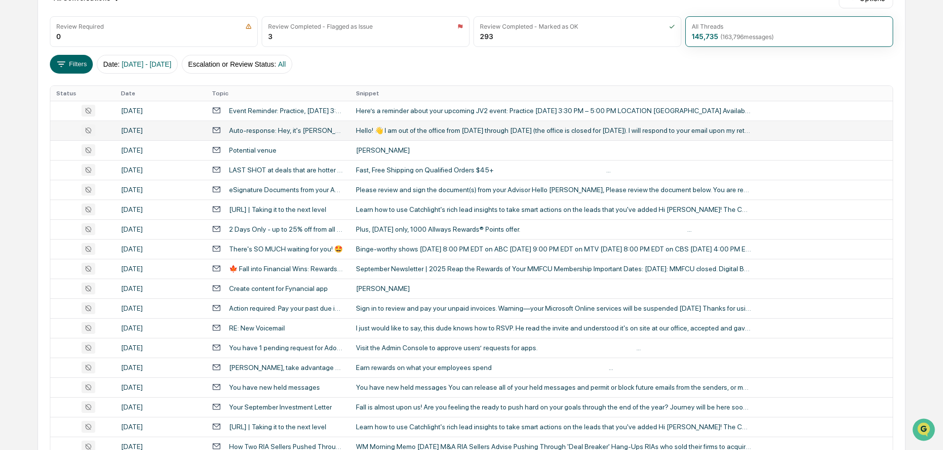
scroll to position [148, 0]
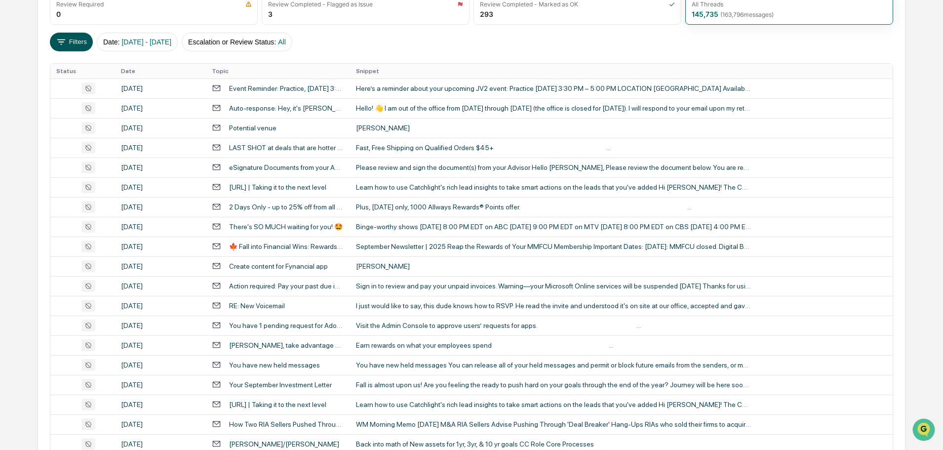
click at [66, 44] on icon at bounding box center [61, 41] width 8 height 5
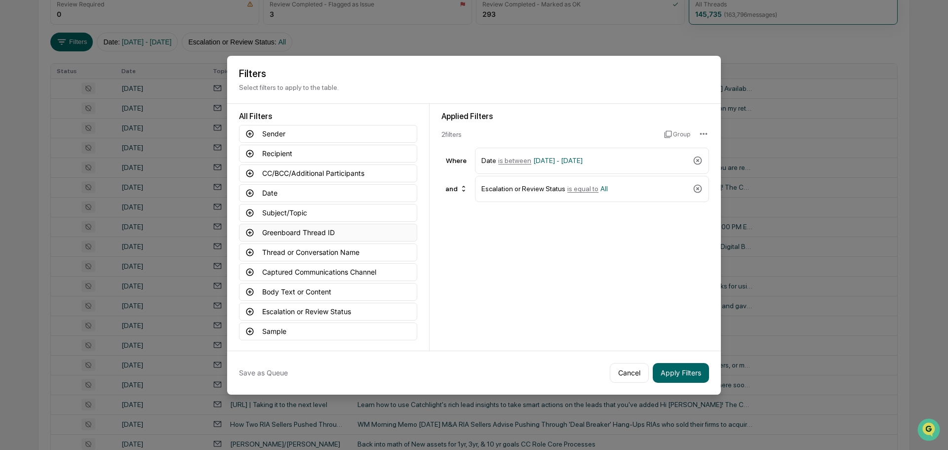
click at [288, 230] on button "Greenboard Thread ID" at bounding box center [328, 233] width 178 height 18
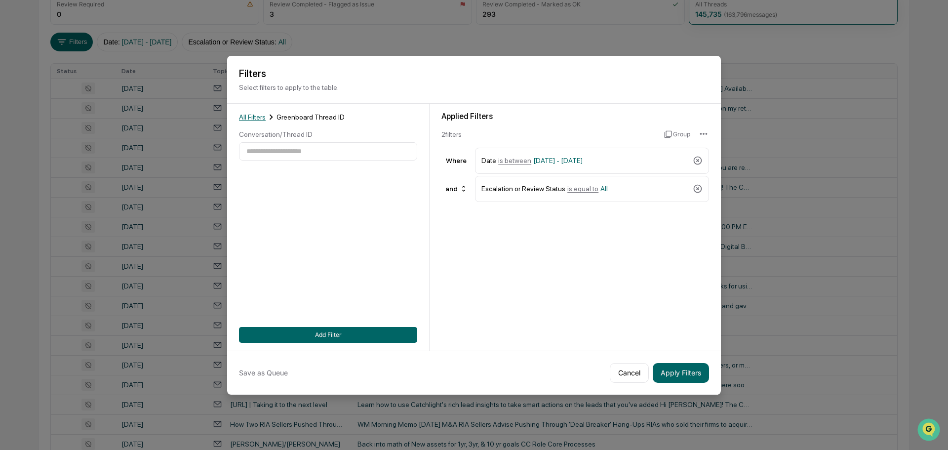
click at [241, 117] on span "All Filters" at bounding box center [252, 117] width 27 height 8
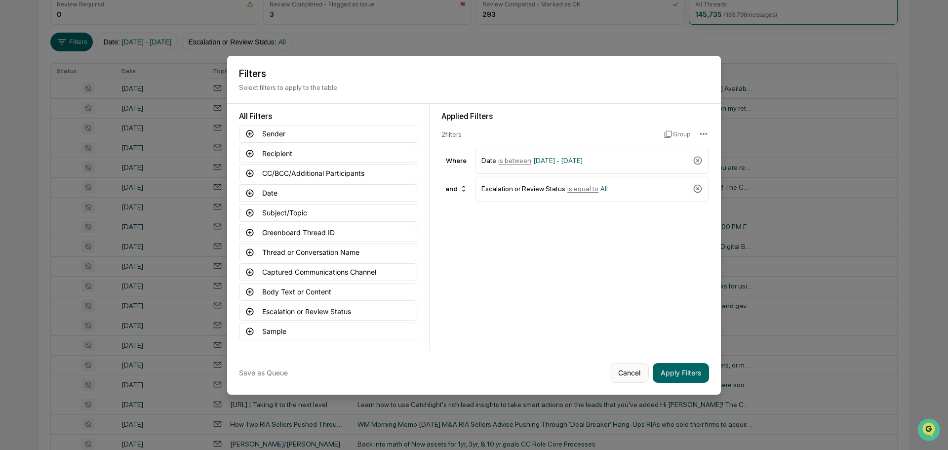
click at [627, 372] on button "Cancel" at bounding box center [629, 373] width 39 height 20
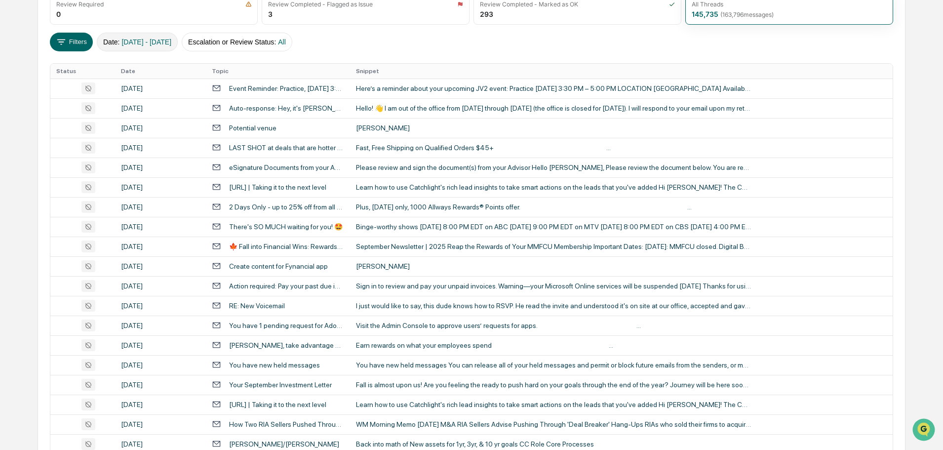
click at [162, 46] on span "[DATE] - [DATE]" at bounding box center [146, 42] width 50 height 8
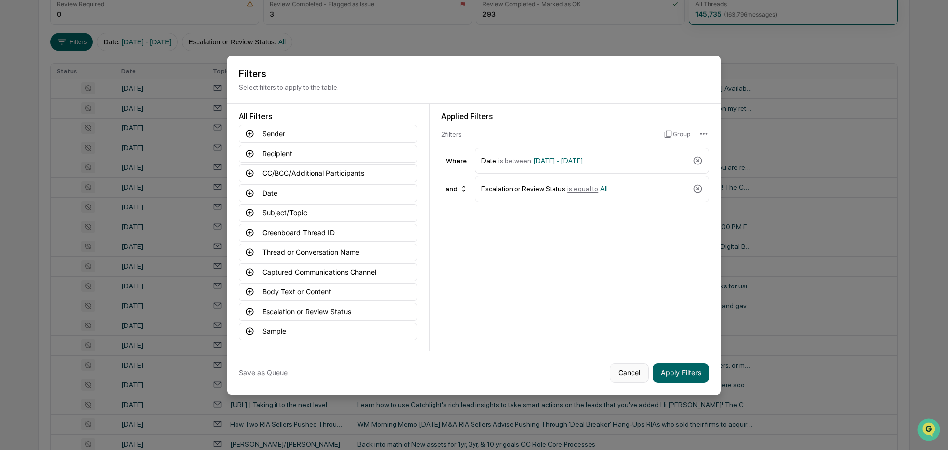
click at [625, 372] on button "Cancel" at bounding box center [629, 373] width 39 height 20
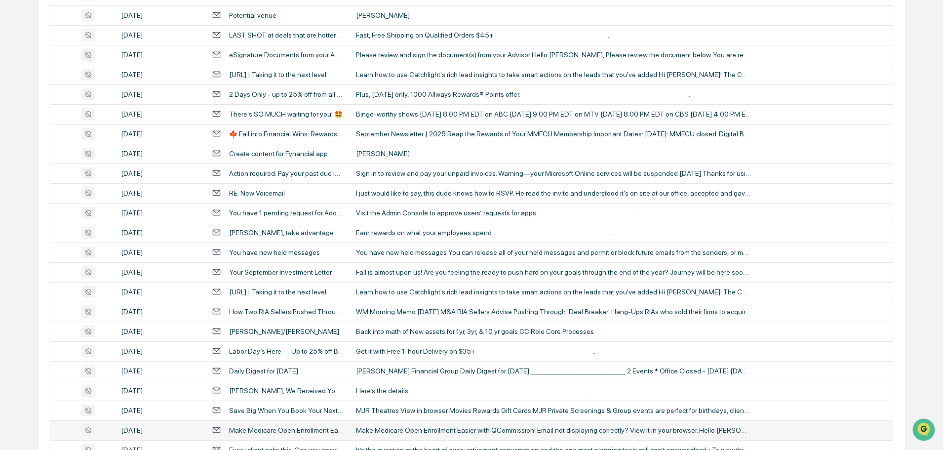
scroll to position [335, 0]
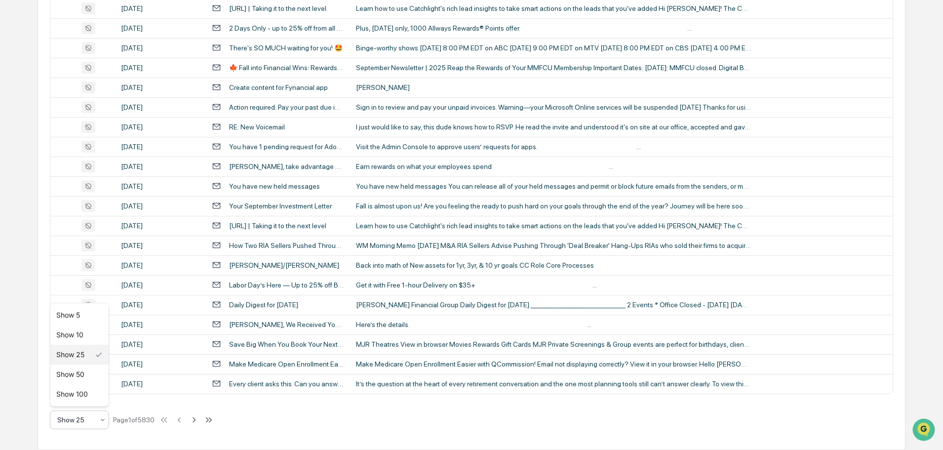
click at [104, 420] on icon at bounding box center [103, 420] width 4 height 2
click at [94, 400] on div "Show 100" at bounding box center [79, 394] width 58 height 20
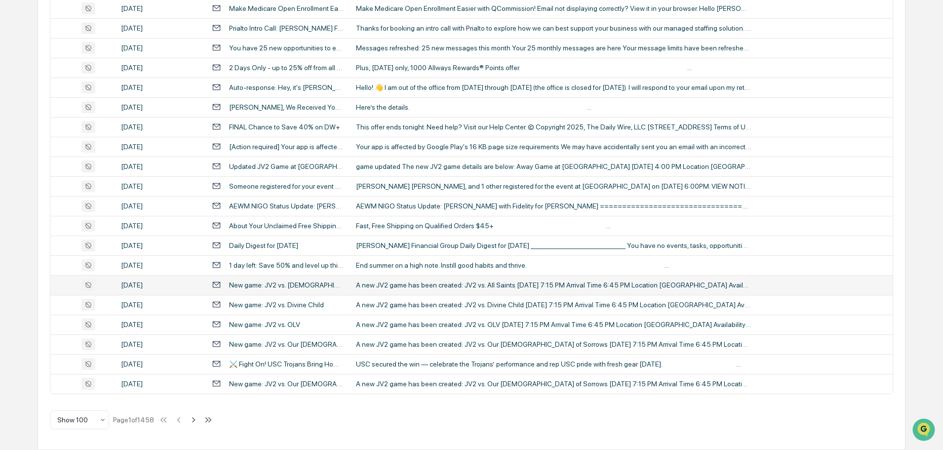
scroll to position [1816, 0]
click at [199, 419] on icon at bounding box center [193, 419] width 11 height 11
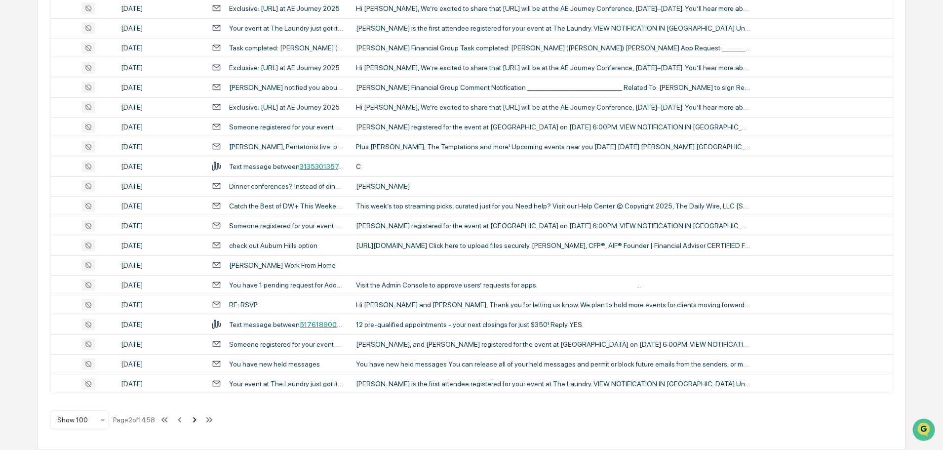
click at [200, 421] on icon at bounding box center [194, 419] width 11 height 11
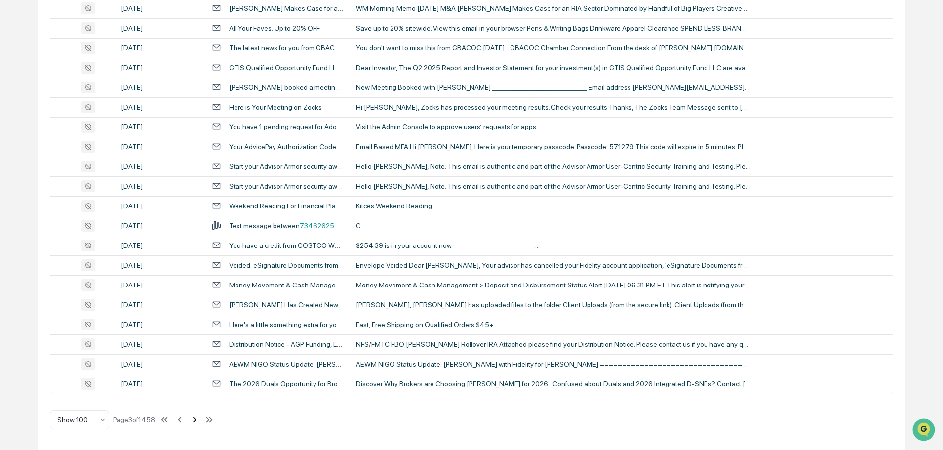
click at [199, 422] on icon at bounding box center [194, 419] width 11 height 11
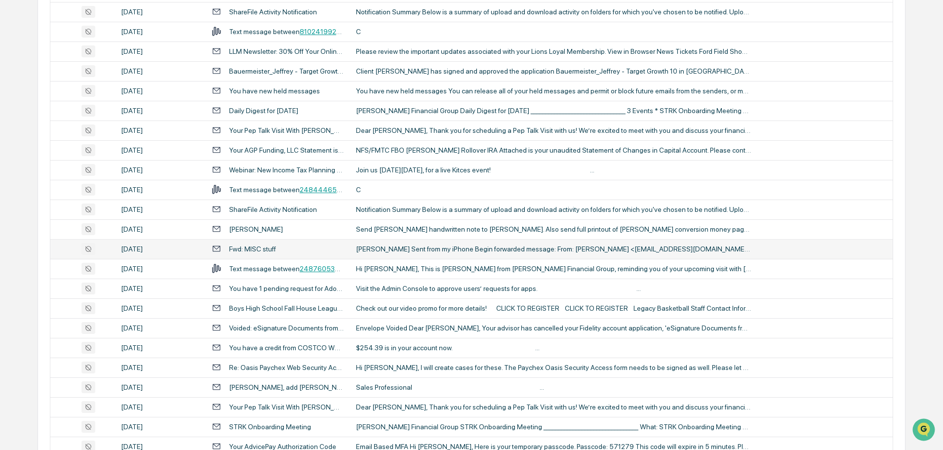
scroll to position [582, 0]
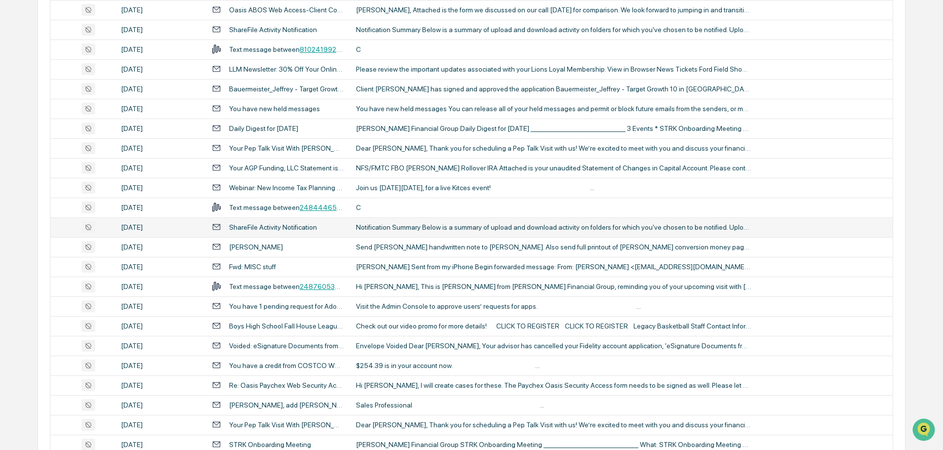
click at [565, 231] on div "Notification Summary Below is a summary of upload and download activity on fold…" at bounding box center [553, 227] width 395 height 8
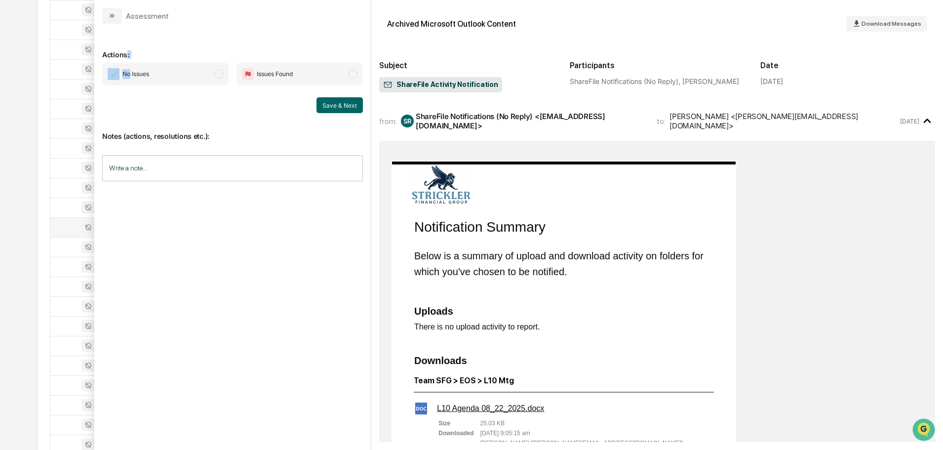
drag, startPoint x: 128, startPoint y: 54, endPoint x: 128, endPoint y: 64, distance: 9.4
click at [126, 59] on div "Actions: No Issues Issues Found Save & Next Notes (actions, resolutions etc.): …" at bounding box center [232, 233] width 261 height 402
click at [161, 30] on div "Actions: No Issues Issues Found Save & Next Notes (actions, resolutions etc.): …" at bounding box center [232, 237] width 276 height 426
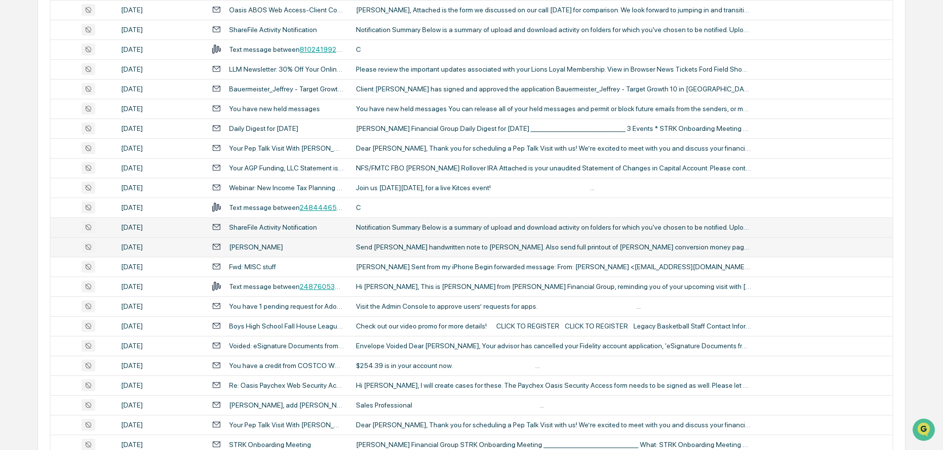
click at [498, 257] on td "Send [PERSON_NAME] handwritten note to [PERSON_NAME]. Also send full printout o…" at bounding box center [621, 247] width 542 height 20
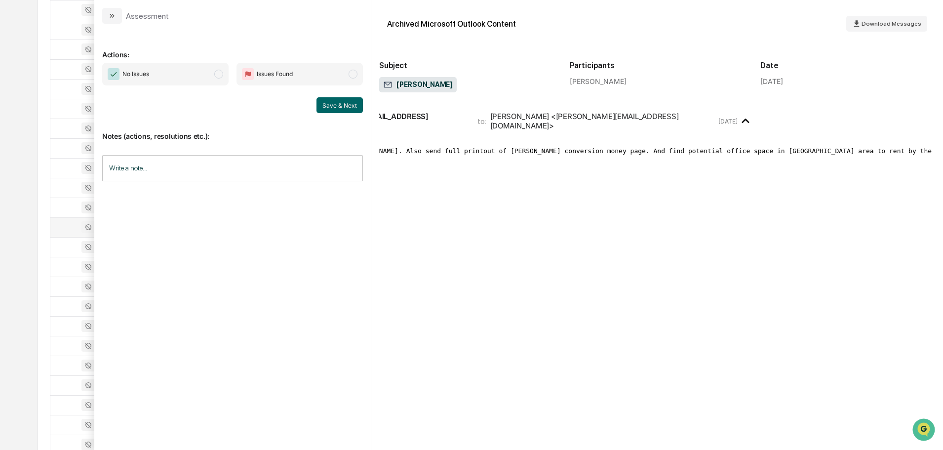
scroll to position [0, 196]
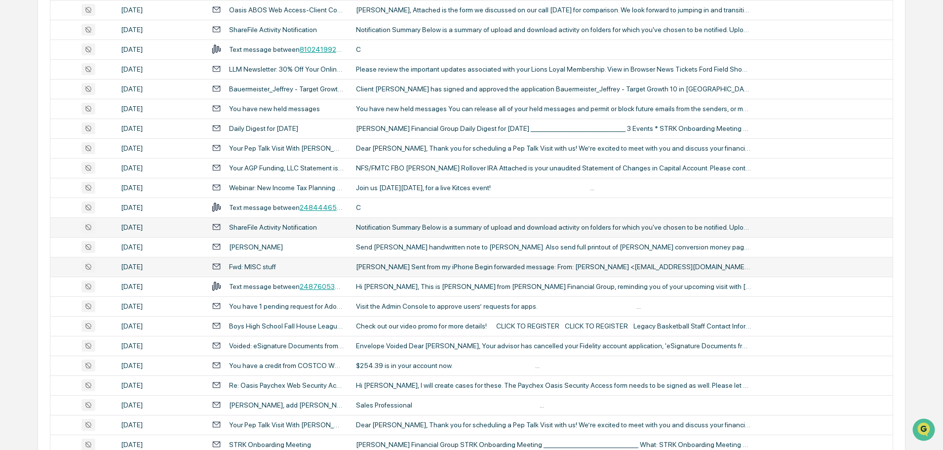
click at [454, 270] on div "[PERSON_NAME] Sent from my iPhone Begin forwarded message: From: [PERSON_NAME] …" at bounding box center [553, 267] width 395 height 8
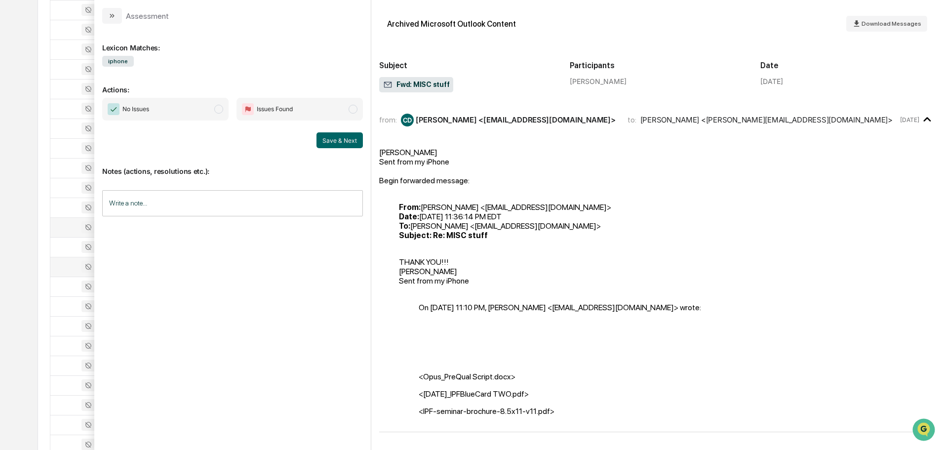
scroll to position [533, 0]
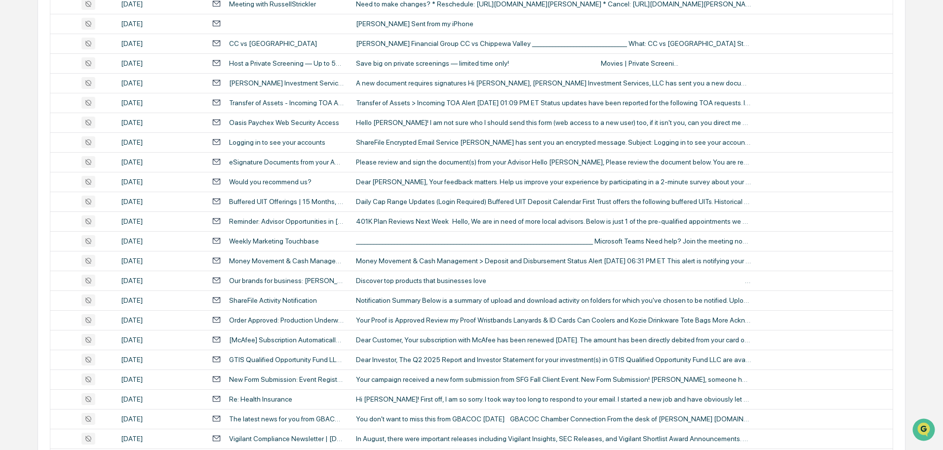
scroll to position [1816, 0]
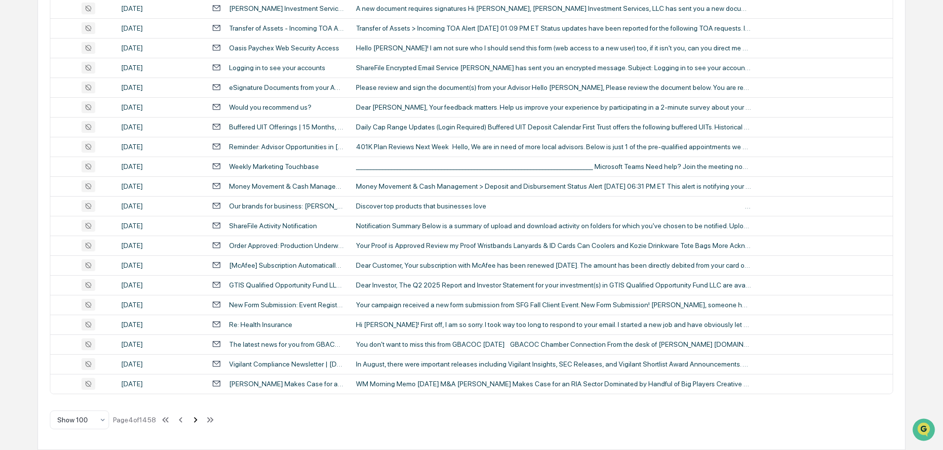
click at [201, 415] on icon at bounding box center [195, 419] width 11 height 11
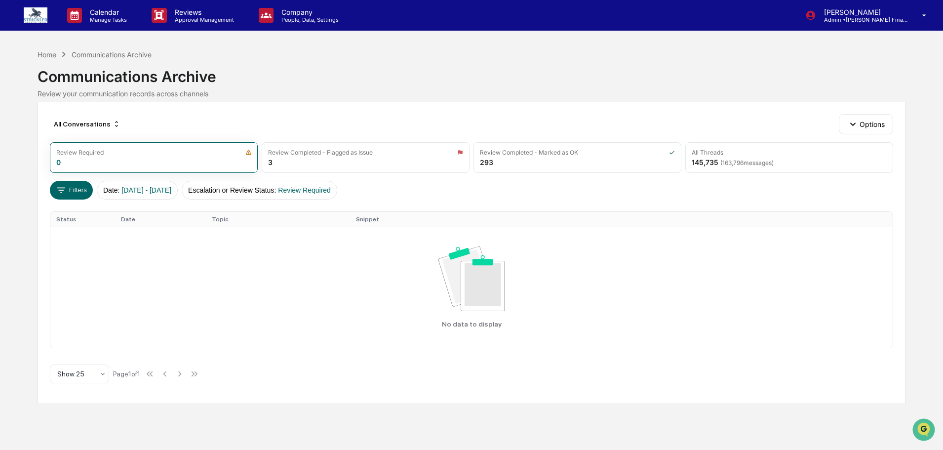
scroll to position [0, 0]
click at [717, 166] on div "145,735 ( 163,796 messages)" at bounding box center [736, 162] width 82 height 8
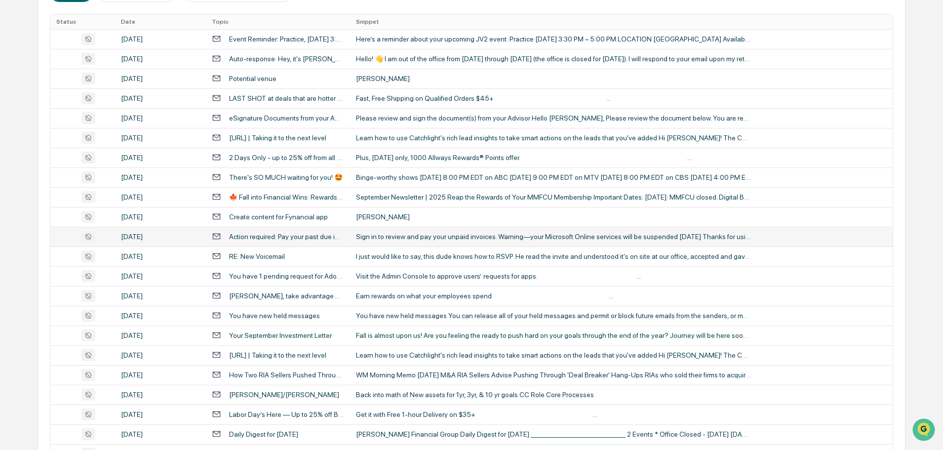
scroll to position [335, 0]
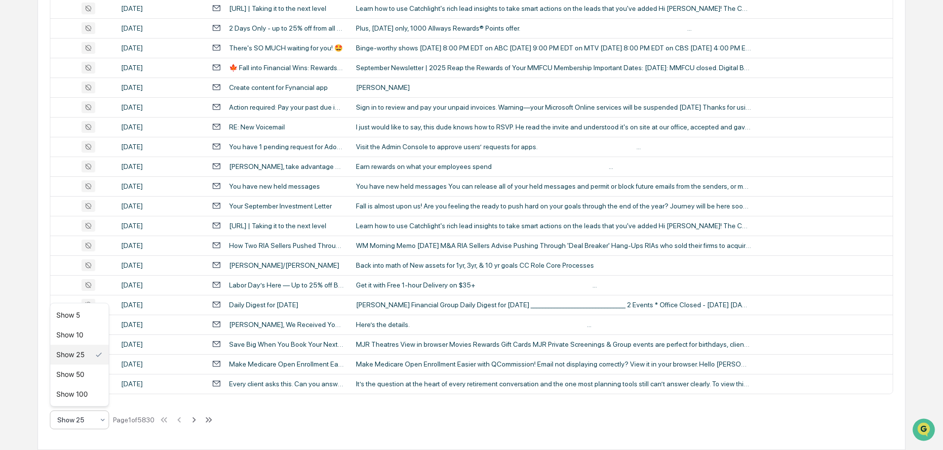
click at [98, 423] on div "Show 25" at bounding box center [75, 420] width 46 height 14
click at [99, 399] on div "Show 100" at bounding box center [79, 394] width 58 height 20
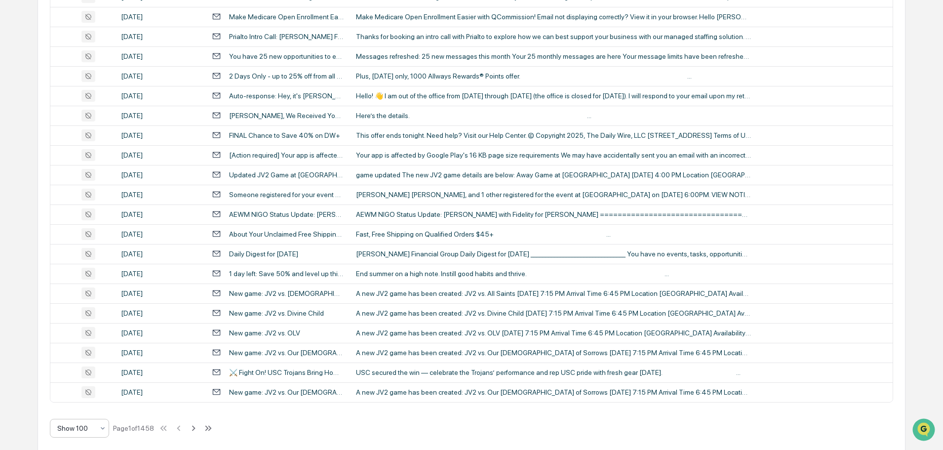
scroll to position [1816, 0]
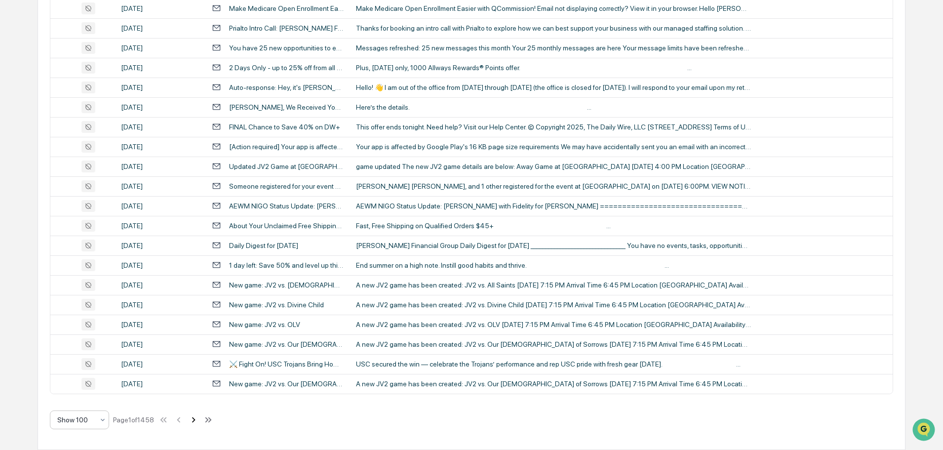
click at [198, 418] on icon at bounding box center [193, 419] width 11 height 11
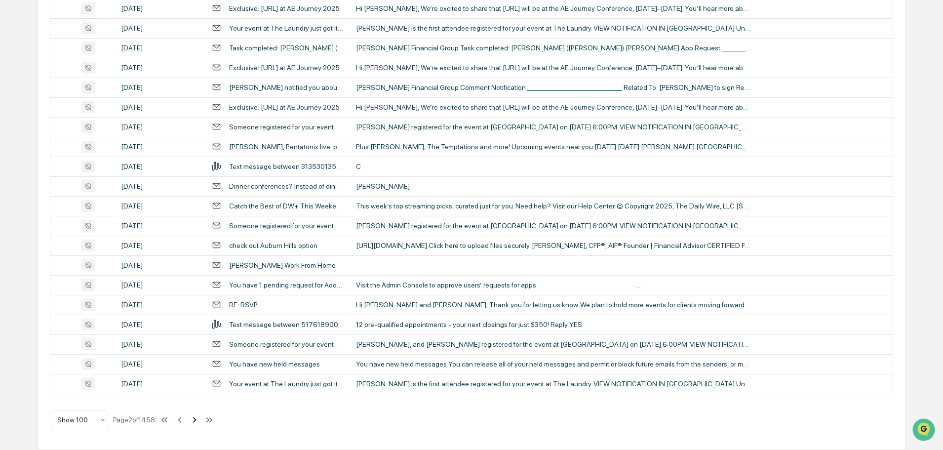
click at [198, 415] on icon at bounding box center [194, 419] width 11 height 11
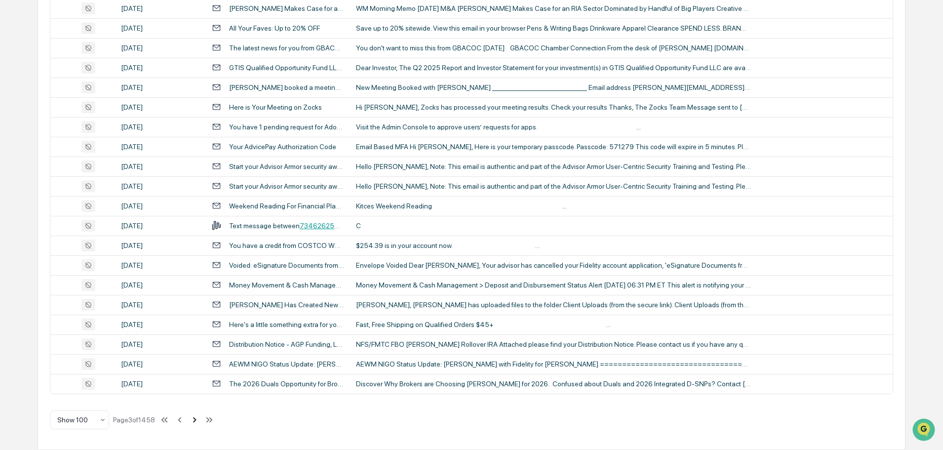
click at [198, 415] on icon at bounding box center [194, 419] width 11 height 11
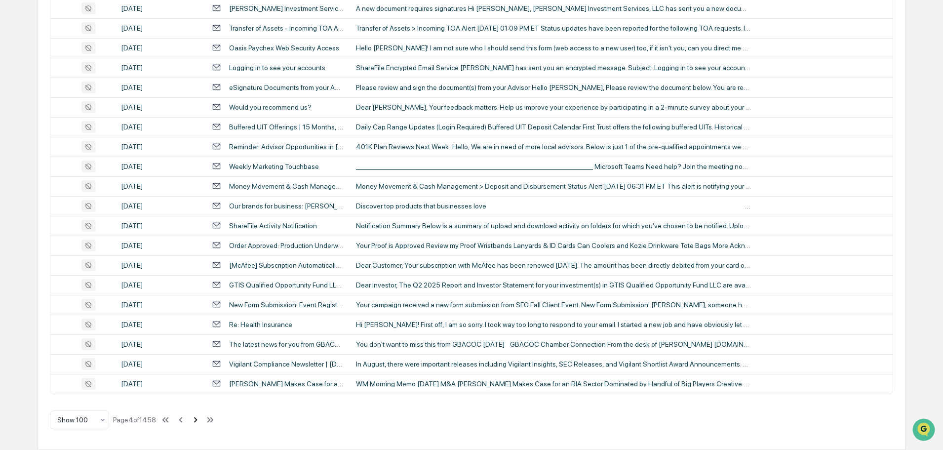
click at [198, 415] on icon at bounding box center [195, 419] width 11 height 11
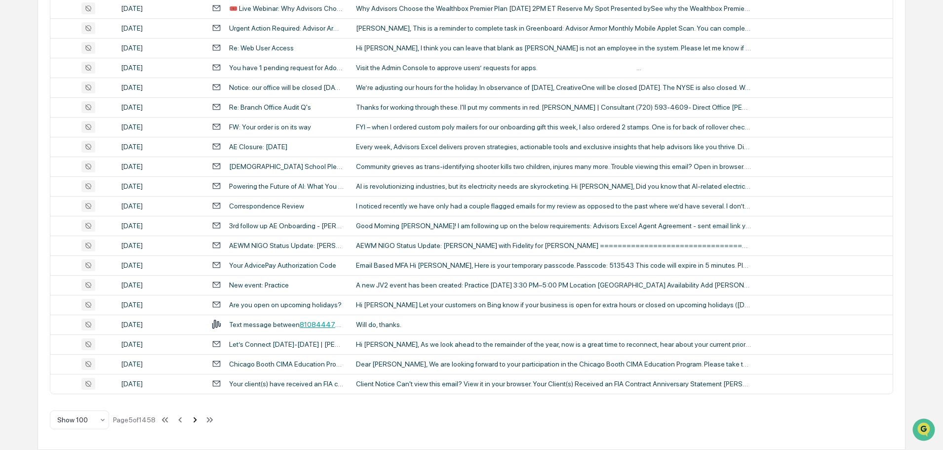
click at [200, 418] on icon at bounding box center [195, 419] width 11 height 11
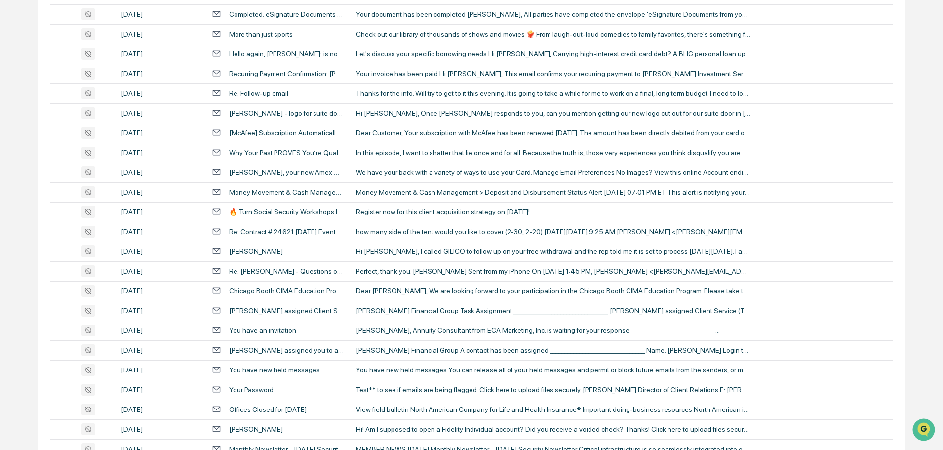
scroll to position [286, 0]
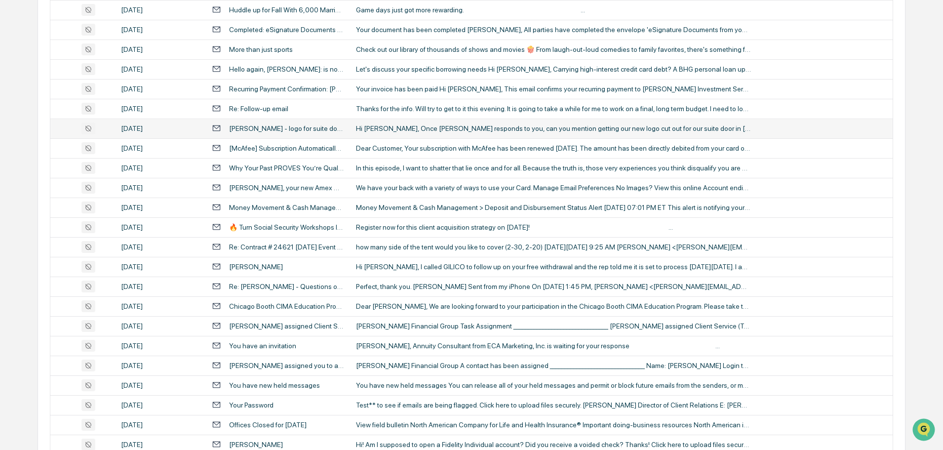
click at [494, 132] on div "Hi [PERSON_NAME], Once [PERSON_NAME] responds to you, can you mention getting o…" at bounding box center [553, 128] width 395 height 8
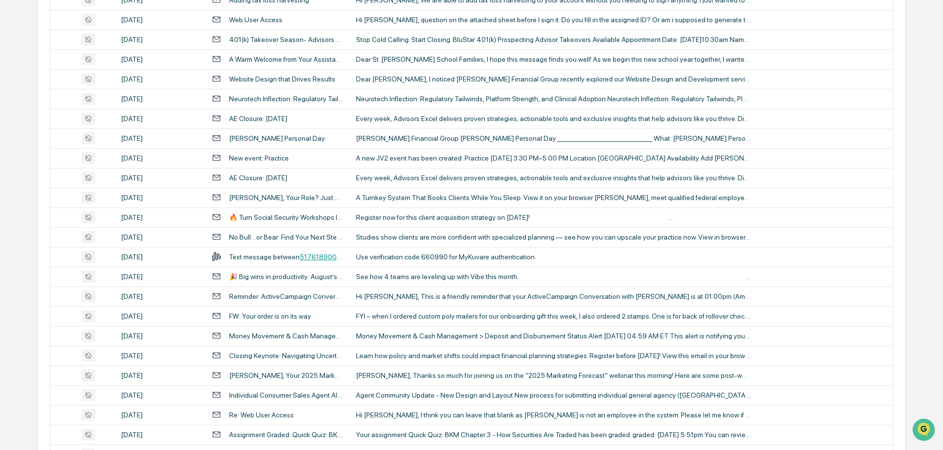
scroll to position [1816, 0]
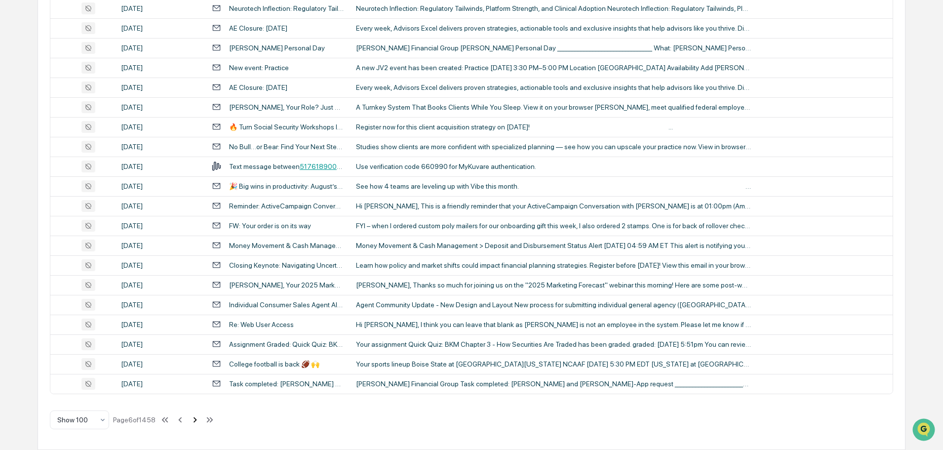
click at [200, 418] on icon at bounding box center [195, 419] width 11 height 11
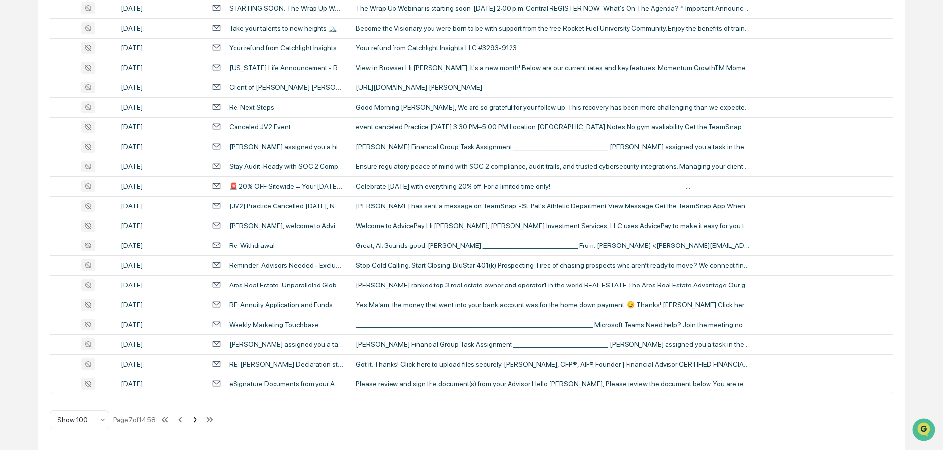
click at [199, 418] on icon at bounding box center [195, 419] width 11 height 11
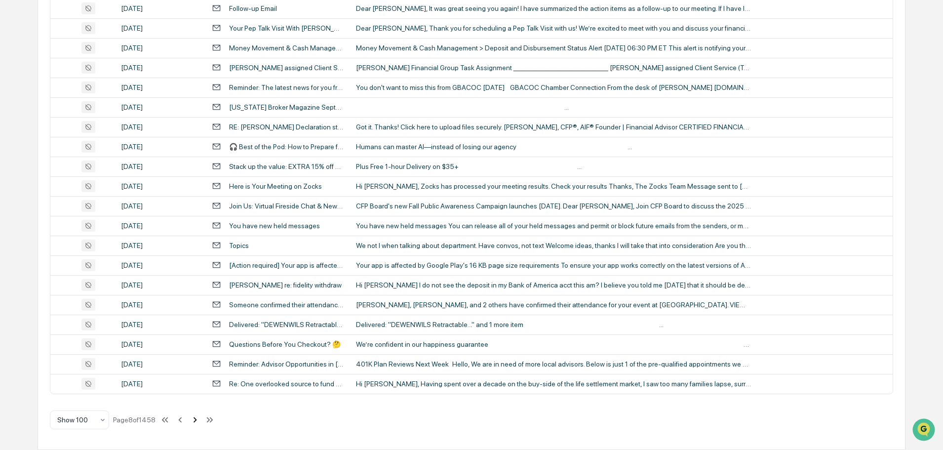
click at [199, 418] on icon at bounding box center [195, 419] width 11 height 11
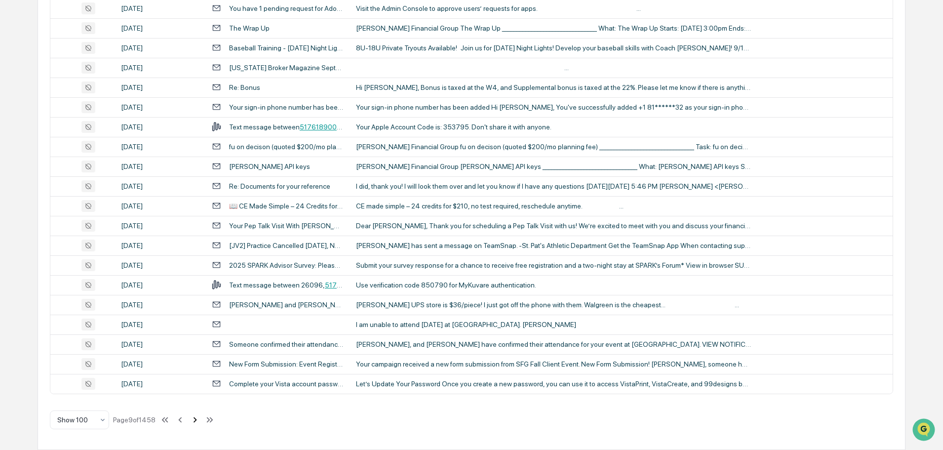
click at [200, 419] on icon at bounding box center [195, 419] width 11 height 11
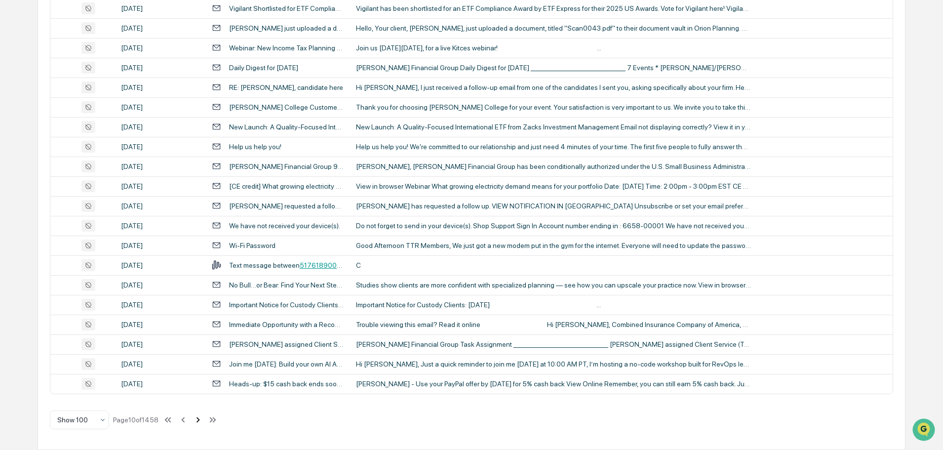
click at [202, 418] on icon at bounding box center [198, 419] width 11 height 11
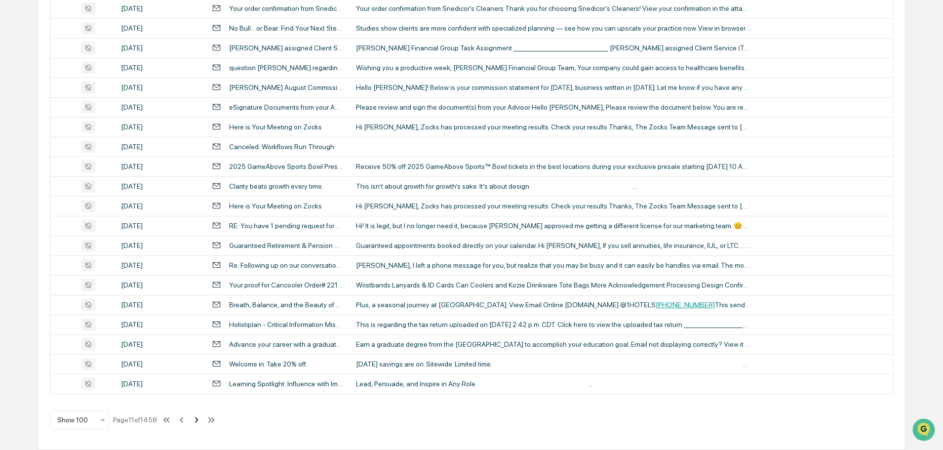
click at [202, 418] on icon at bounding box center [196, 419] width 11 height 11
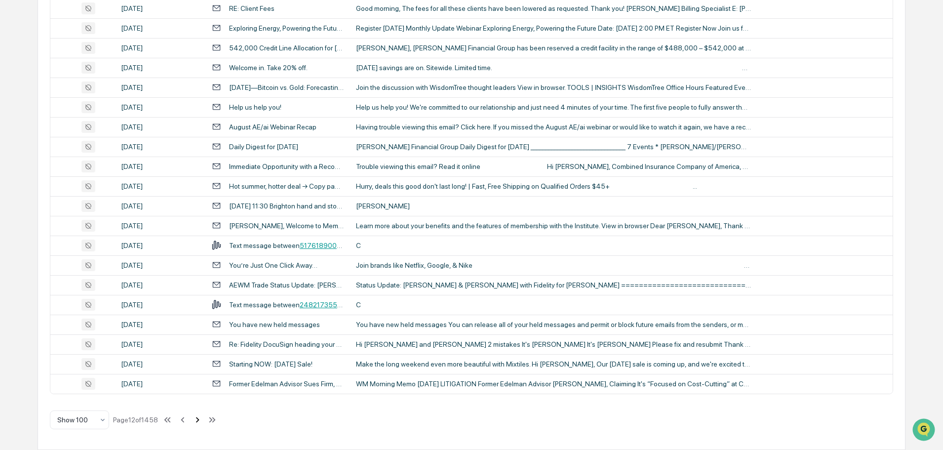
click at [202, 418] on icon at bounding box center [197, 419] width 11 height 11
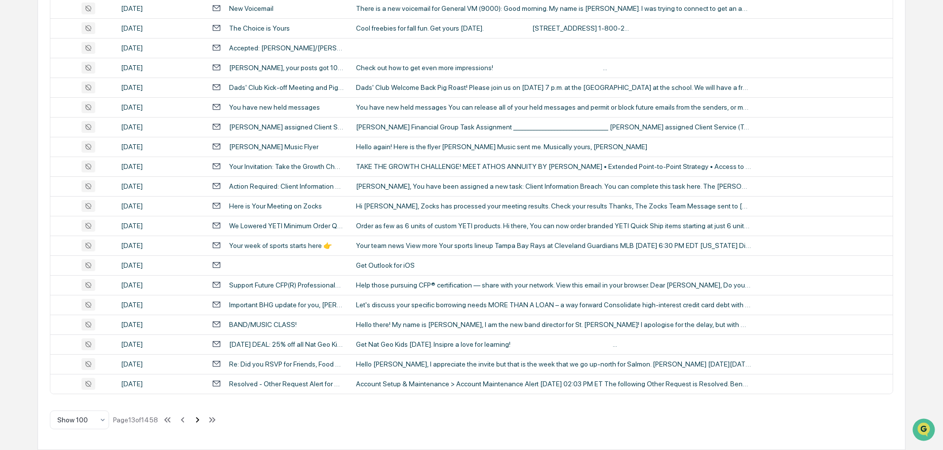
click at [202, 418] on icon at bounding box center [197, 419] width 11 height 11
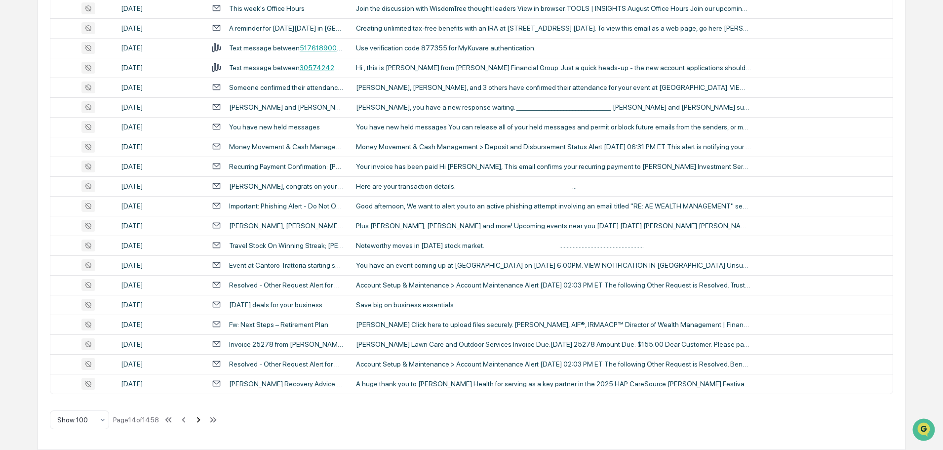
click at [202, 418] on icon at bounding box center [198, 419] width 11 height 11
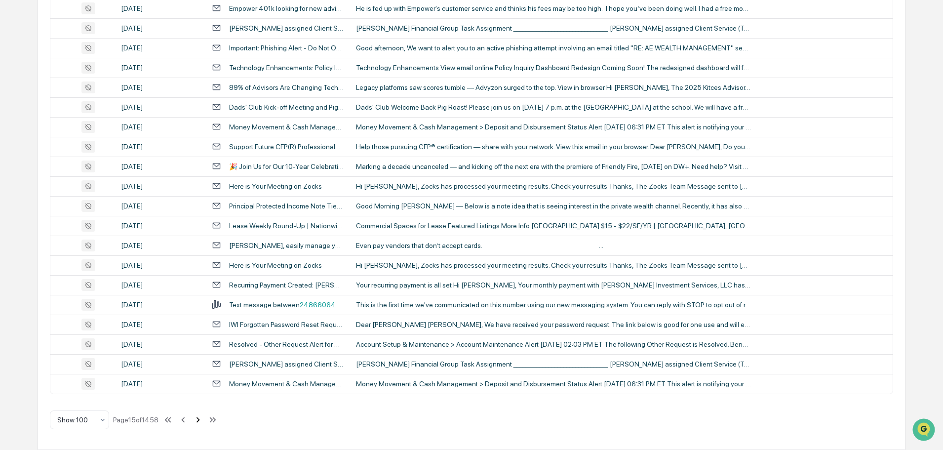
click at [202, 418] on icon at bounding box center [198, 419] width 11 height 11
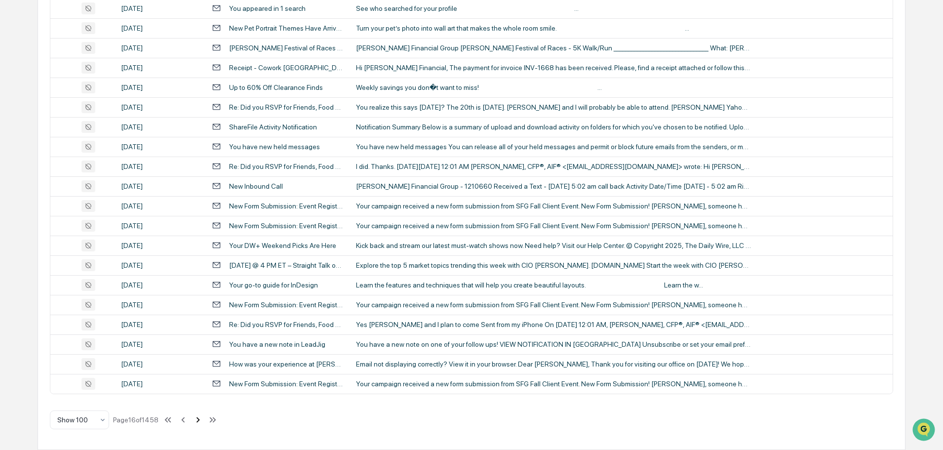
click at [202, 418] on icon at bounding box center [198, 419] width 11 height 11
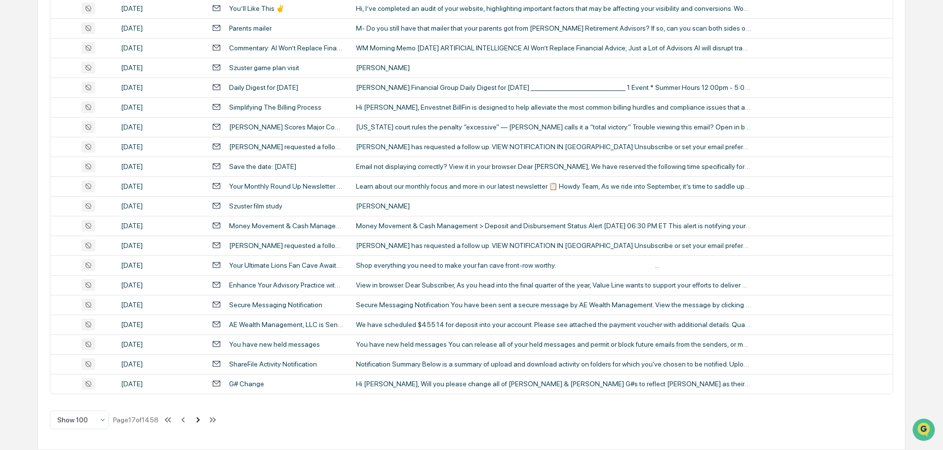
click at [202, 418] on icon at bounding box center [198, 419] width 11 height 11
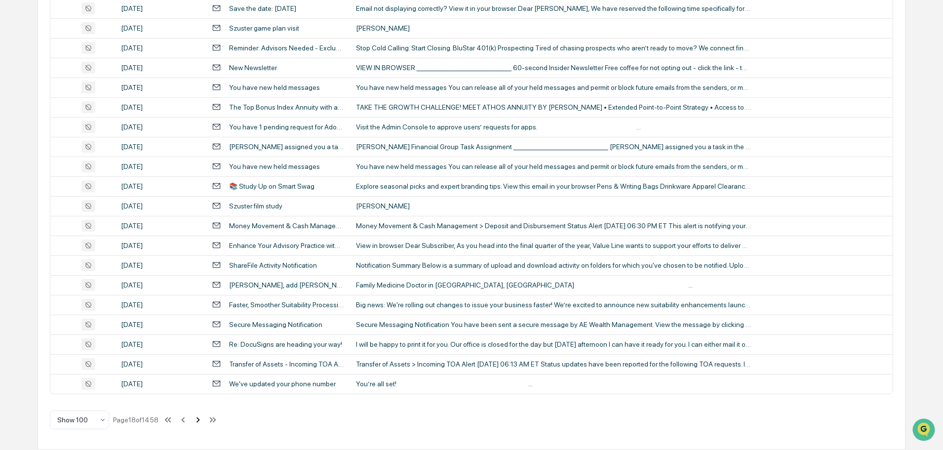
click at [202, 418] on icon at bounding box center [198, 419] width 11 height 11
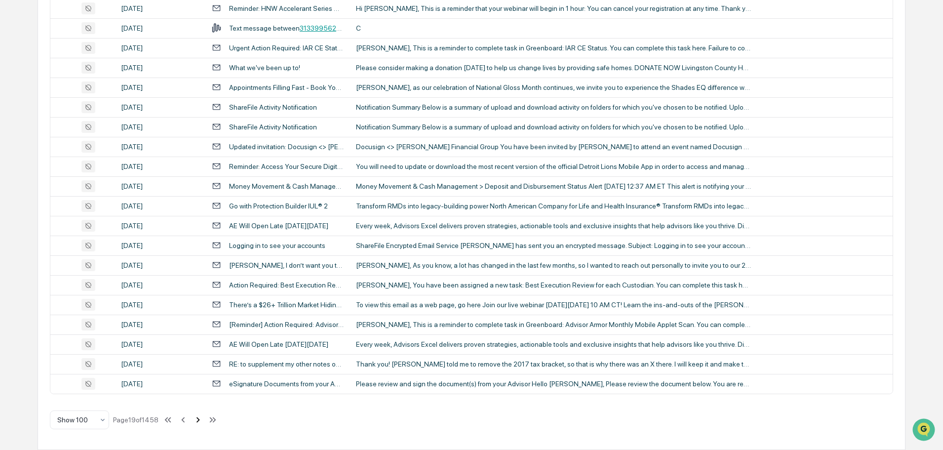
click at [202, 418] on icon at bounding box center [198, 419] width 11 height 11
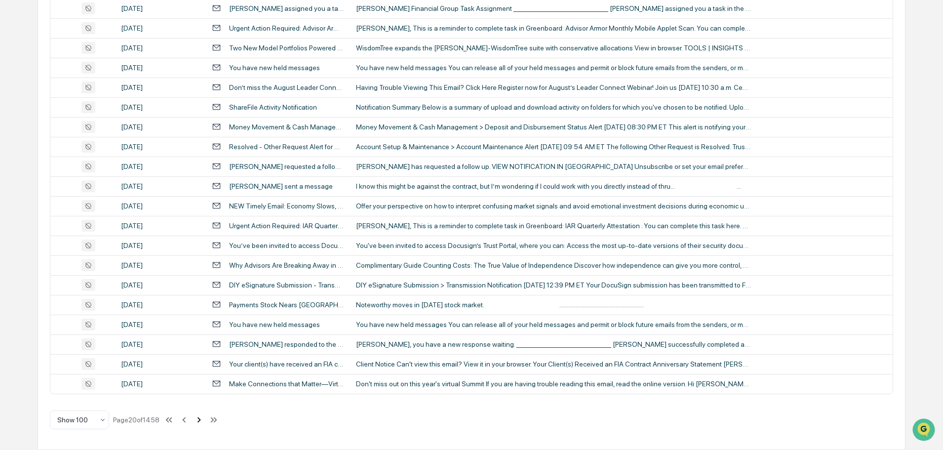
click at [202, 418] on icon at bounding box center [198, 419] width 11 height 11
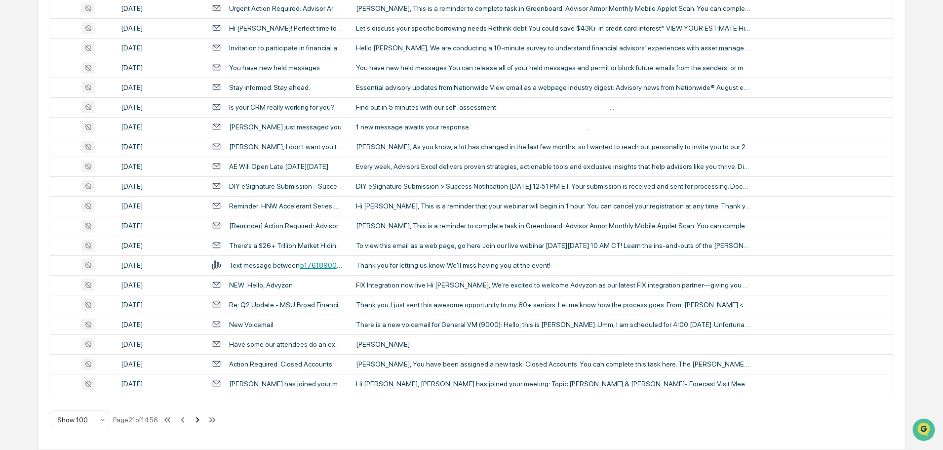
click at [203, 418] on icon at bounding box center [197, 419] width 11 height 11
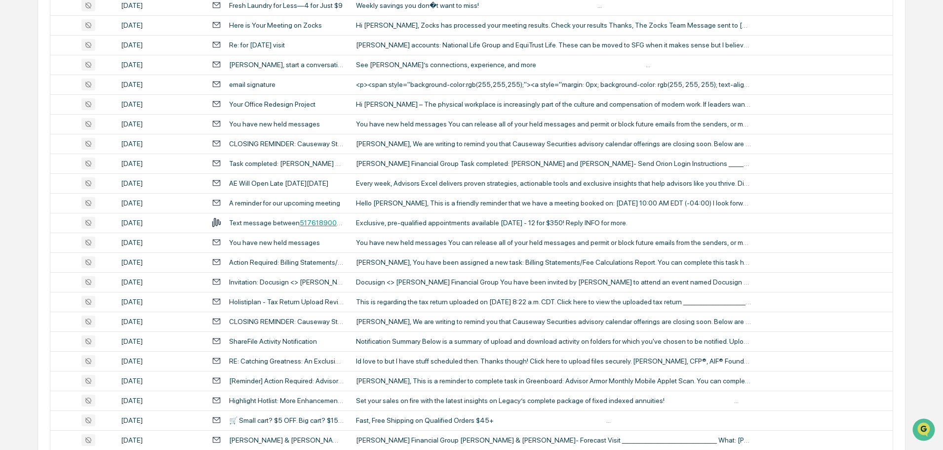
scroll to position [730, 0]
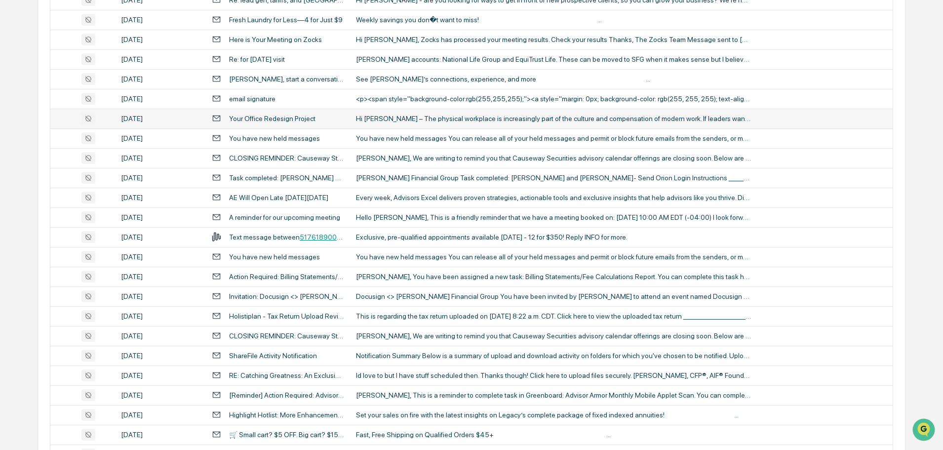
click at [405, 122] on div "Hi [PERSON_NAME] – The physical workplace is increasingly part of the culture a…" at bounding box center [553, 119] width 395 height 8
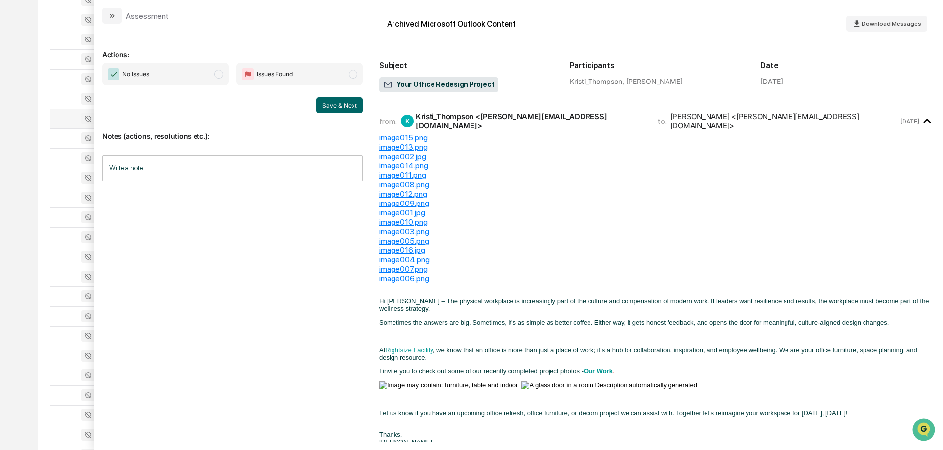
click at [45, 32] on div "All Conversations Options Review Required 0 Review Completed - Flagged as Issue…" at bounding box center [471, 450] width 867 height 2156
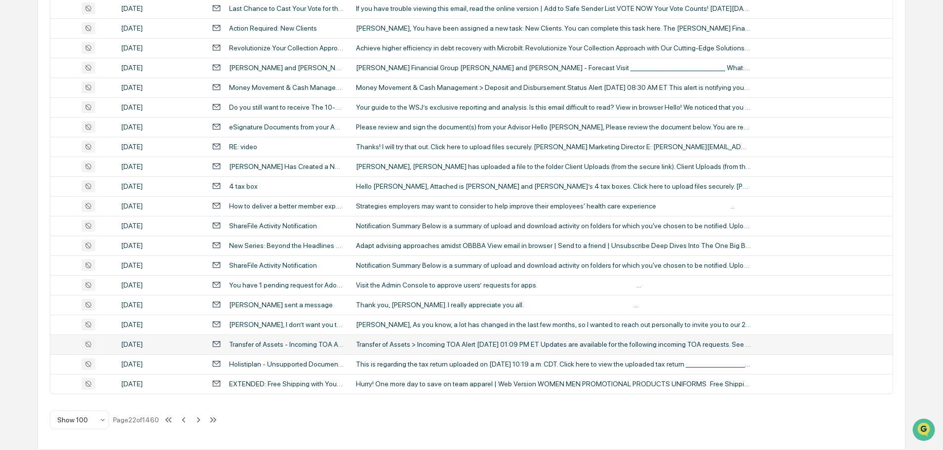
scroll to position [1816, 0]
click at [204, 419] on icon at bounding box center [198, 419] width 11 height 11
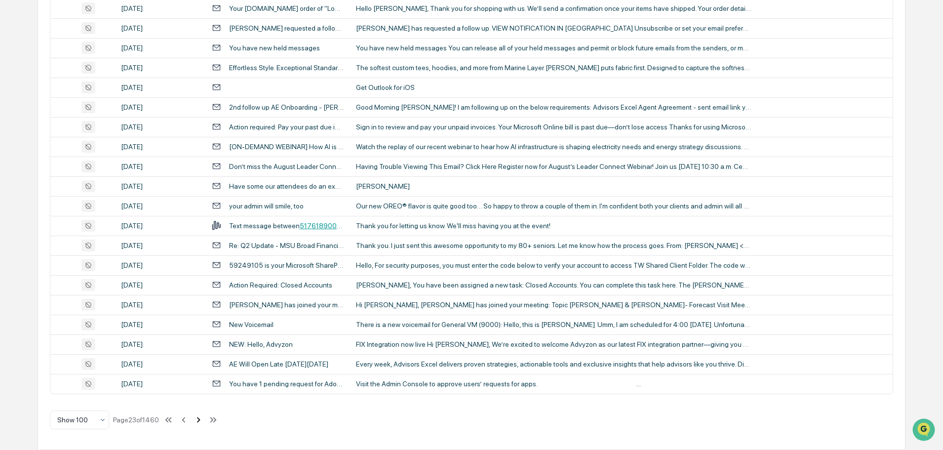
click at [200, 420] on icon at bounding box center [198, 419] width 3 height 5
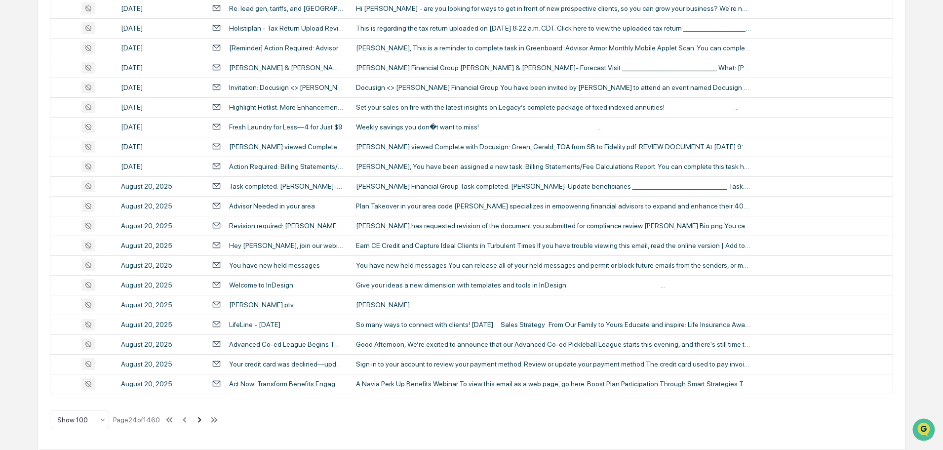
click at [201, 420] on icon at bounding box center [199, 419] width 3 height 5
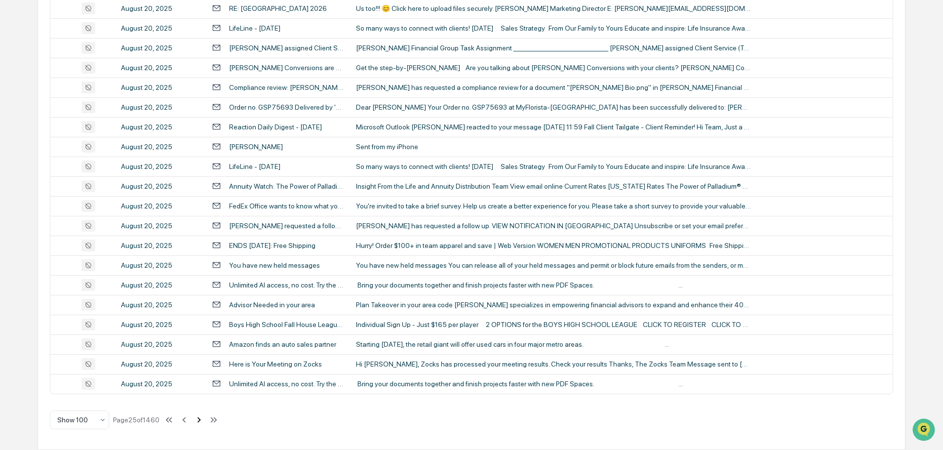
click at [201, 420] on icon at bounding box center [198, 419] width 3 height 5
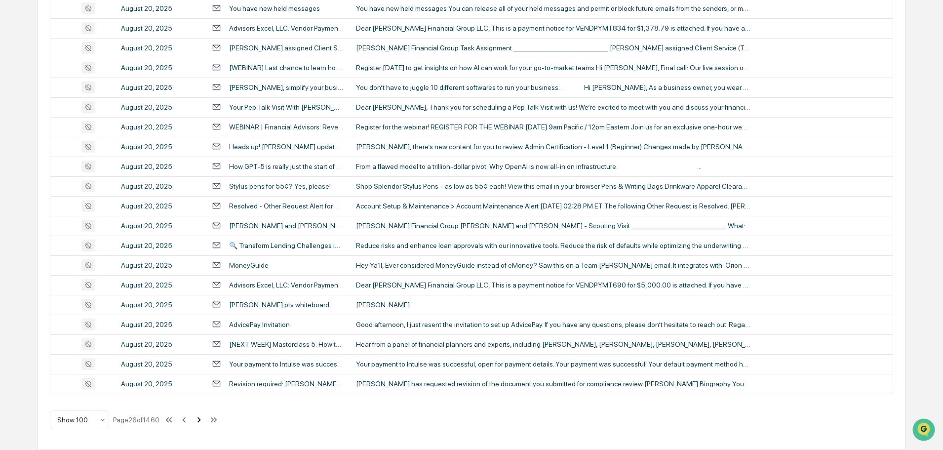
click at [201, 420] on icon at bounding box center [198, 419] width 3 height 5
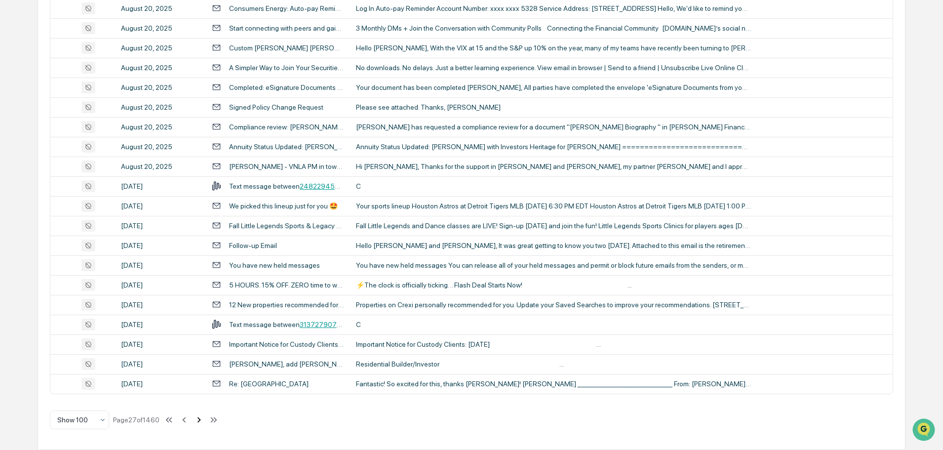
click at [201, 420] on icon at bounding box center [198, 419] width 3 height 5
